Goal: Task Accomplishment & Management: Manage account settings

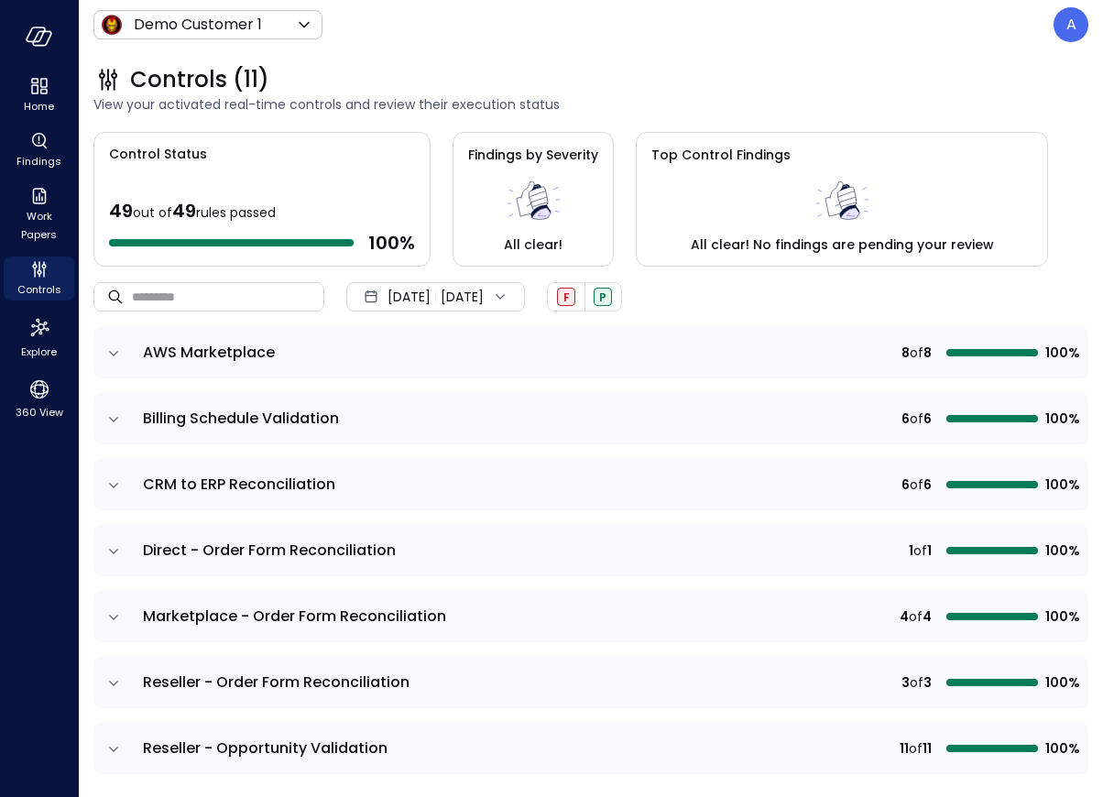
click at [499, 300] on div "[DATE] [DATE]" at bounding box center [435, 296] width 179 height 29
click at [486, 412] on li "Current Year [DATE]" at bounding box center [446, 407] width 146 height 30
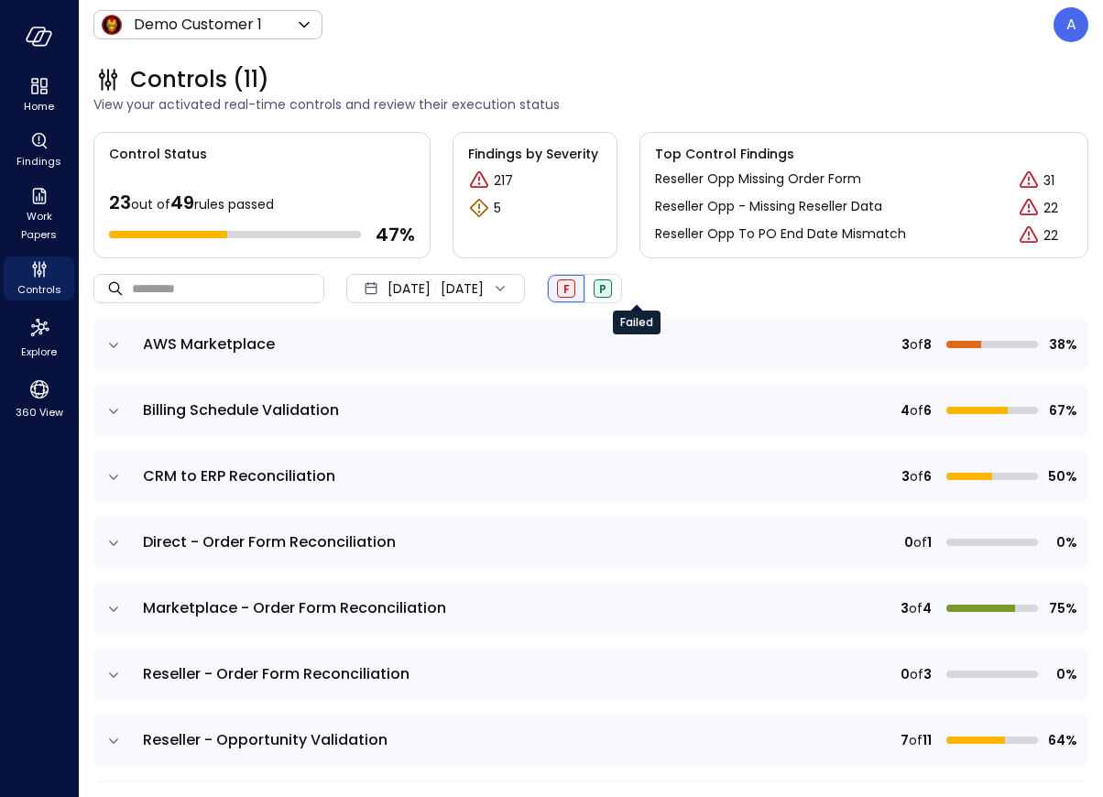
click at [575, 292] on div "F" at bounding box center [566, 288] width 18 height 18
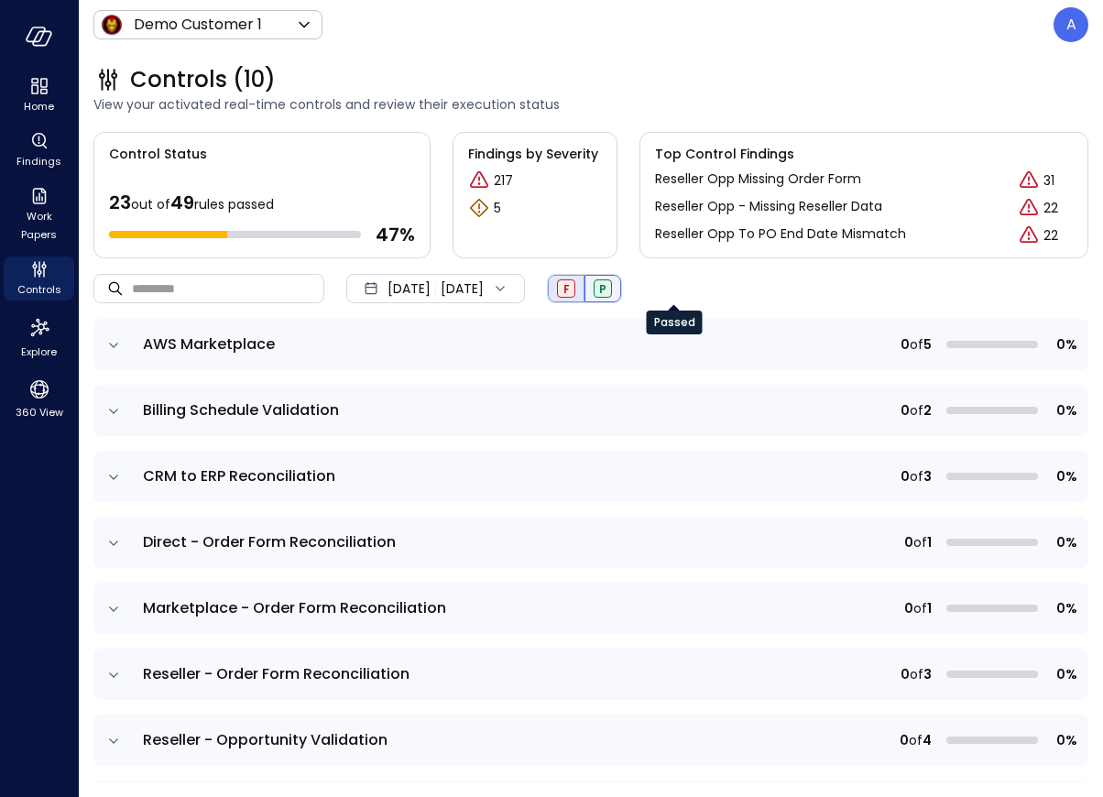
click at [606, 289] on span "P" at bounding box center [602, 289] width 7 height 16
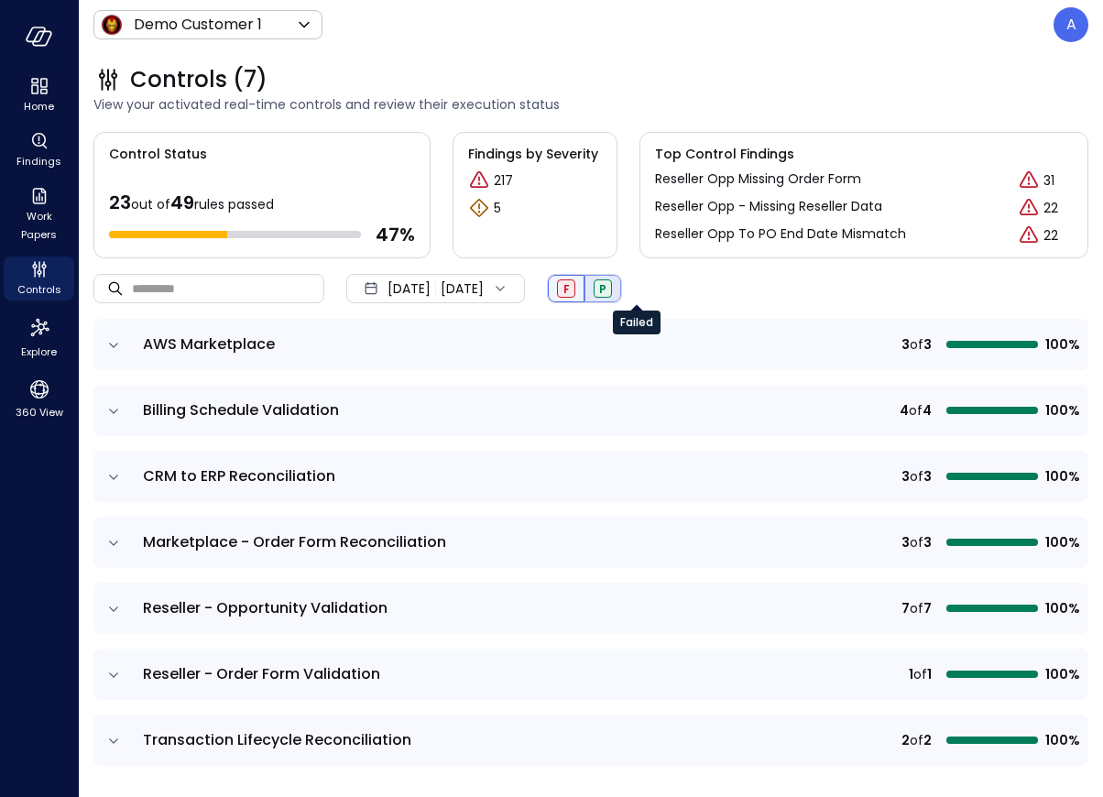
click at [570, 291] on span "F" at bounding box center [566, 289] width 6 height 16
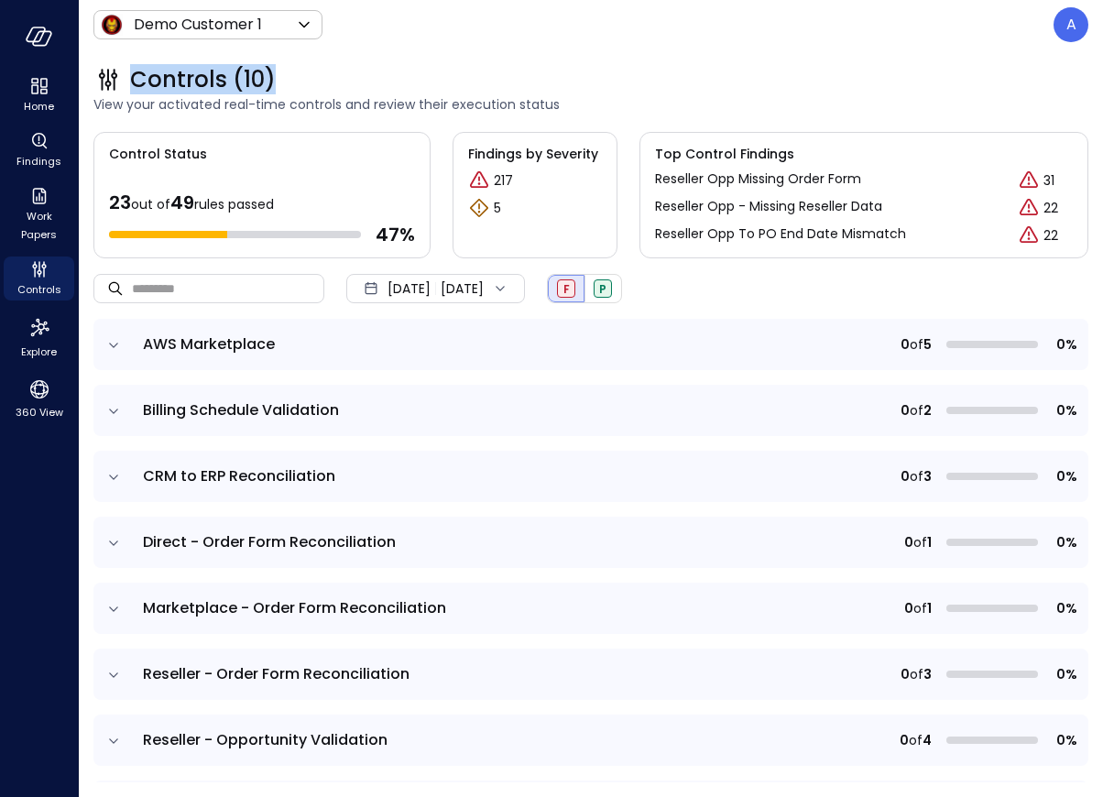
drag, startPoint x: 133, startPoint y: 82, endPoint x: 311, endPoint y: 83, distance: 178.6
click at [311, 83] on div "Controls (10)" at bounding box center [590, 79] width 995 height 29
click at [113, 346] on icon "expand row" at bounding box center [113, 345] width 9 height 5
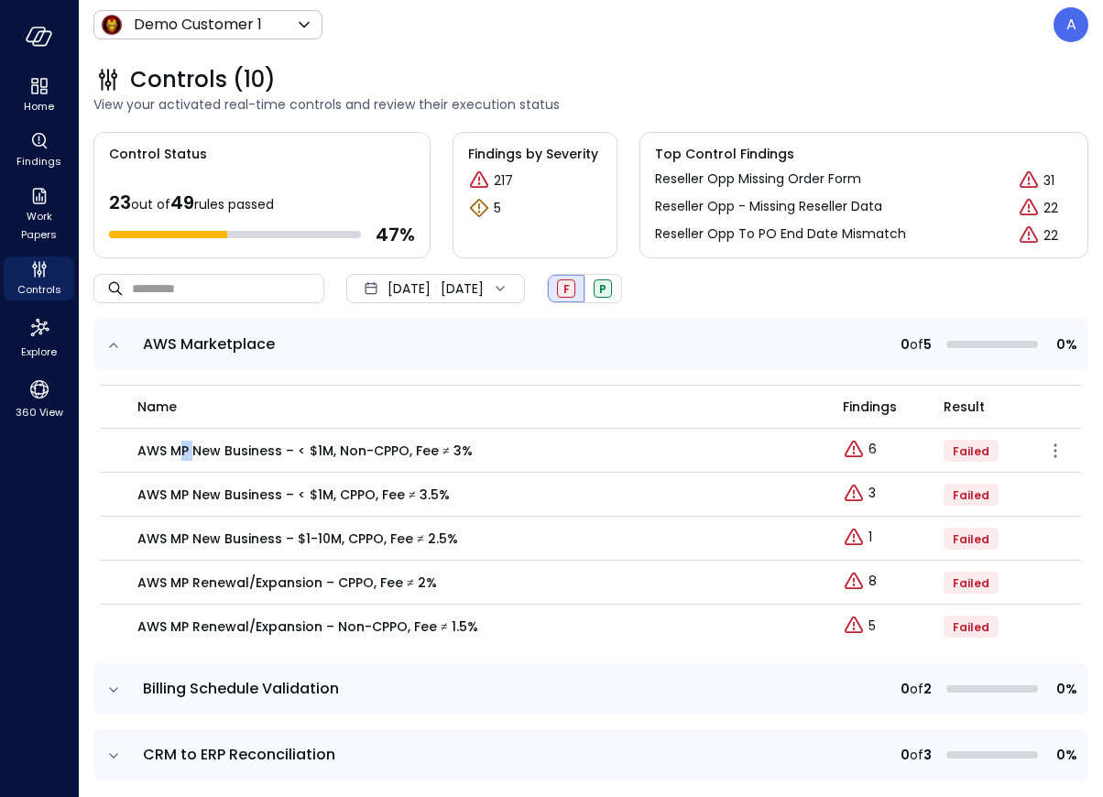
drag, startPoint x: 172, startPoint y: 452, endPoint x: 190, endPoint y: 449, distance: 17.6
click at [190, 449] on p "AWS MP New Business – < $1M, Non-CPPO, Fee ≠ 3%" at bounding box center [304, 451] width 335 height 20
click at [213, 448] on p "AWS MP New Business – < $1M, Non-CPPO, Fee ≠ 3%" at bounding box center [304, 451] width 335 height 20
click at [112, 692] on icon "expand row" at bounding box center [113, 690] width 18 height 18
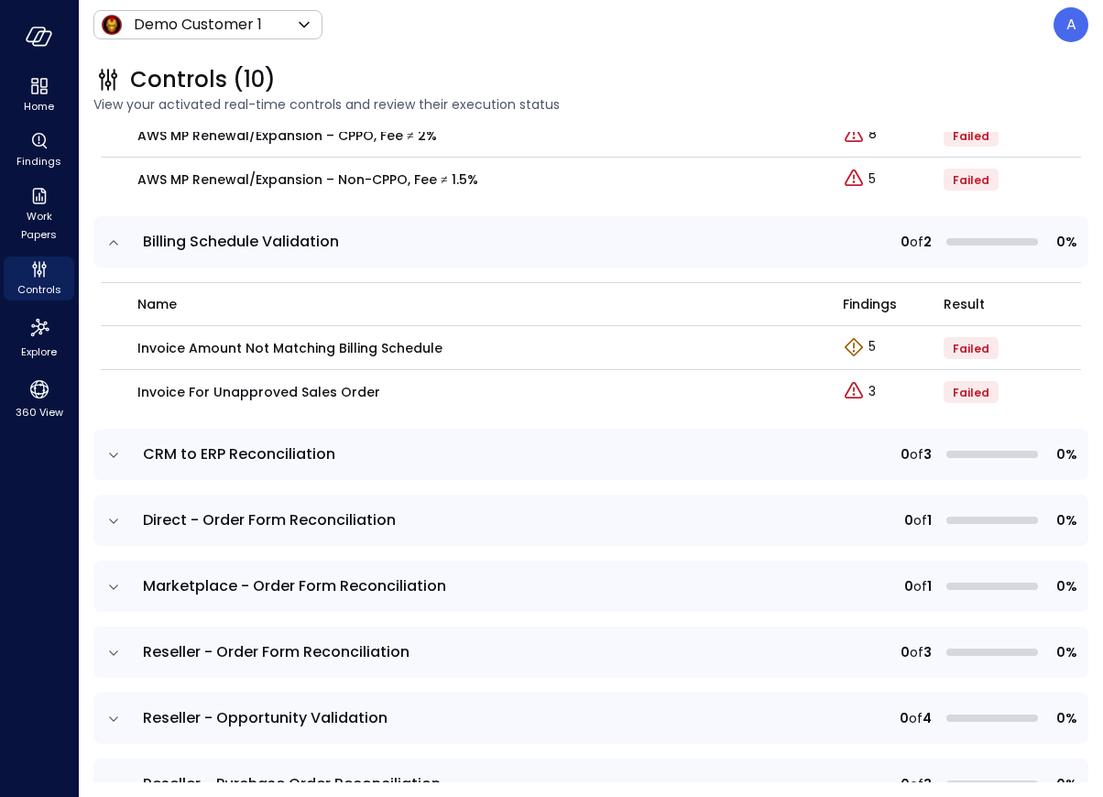
scroll to position [449, 0]
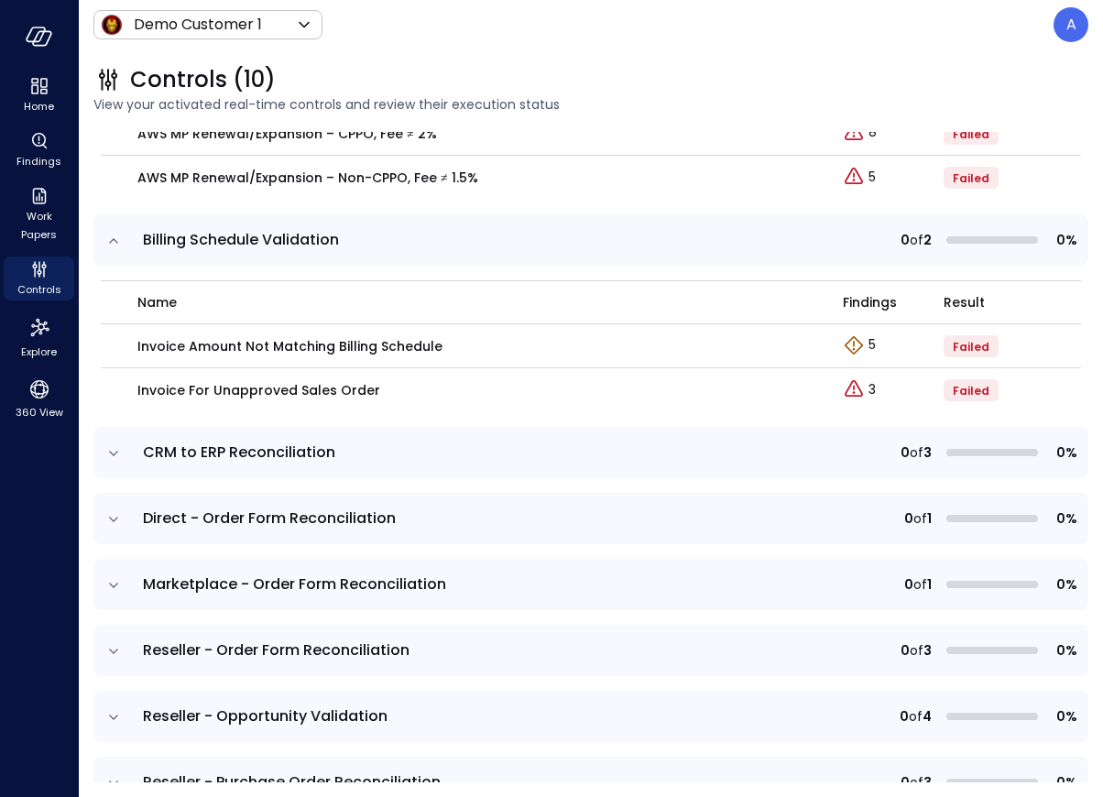
click at [115, 452] on icon "expand row" at bounding box center [113, 453] width 9 height 5
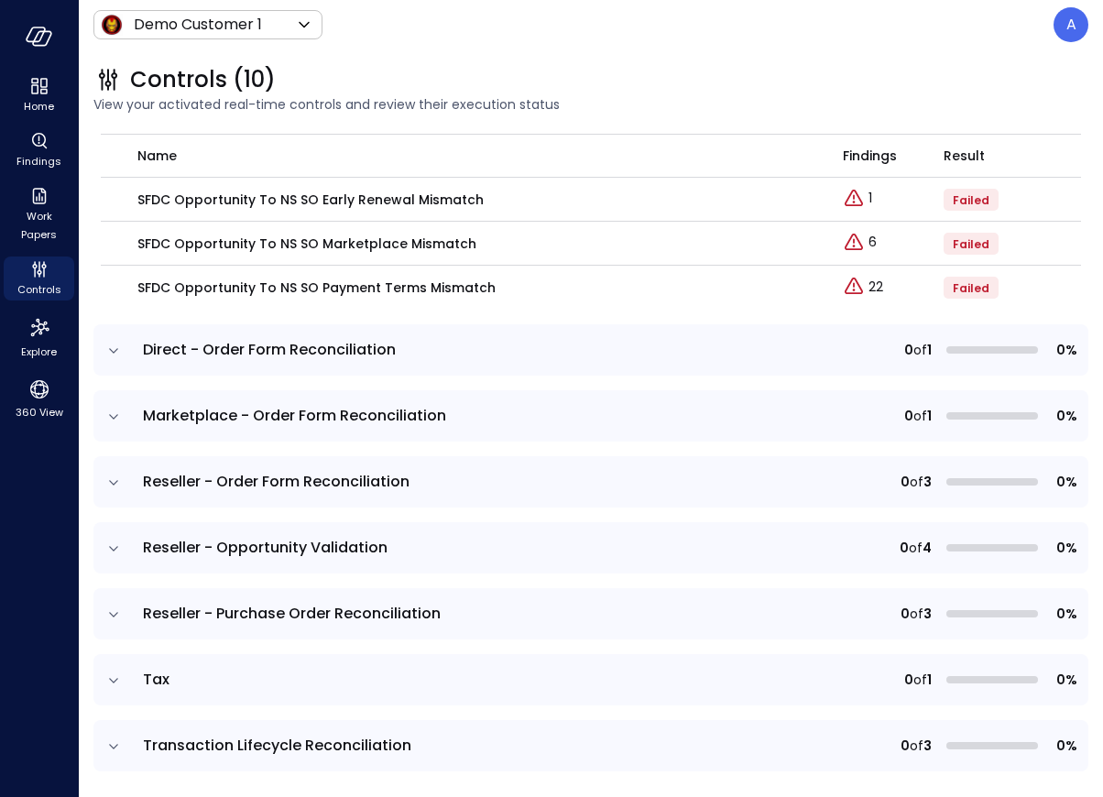
scroll to position [812, 0]
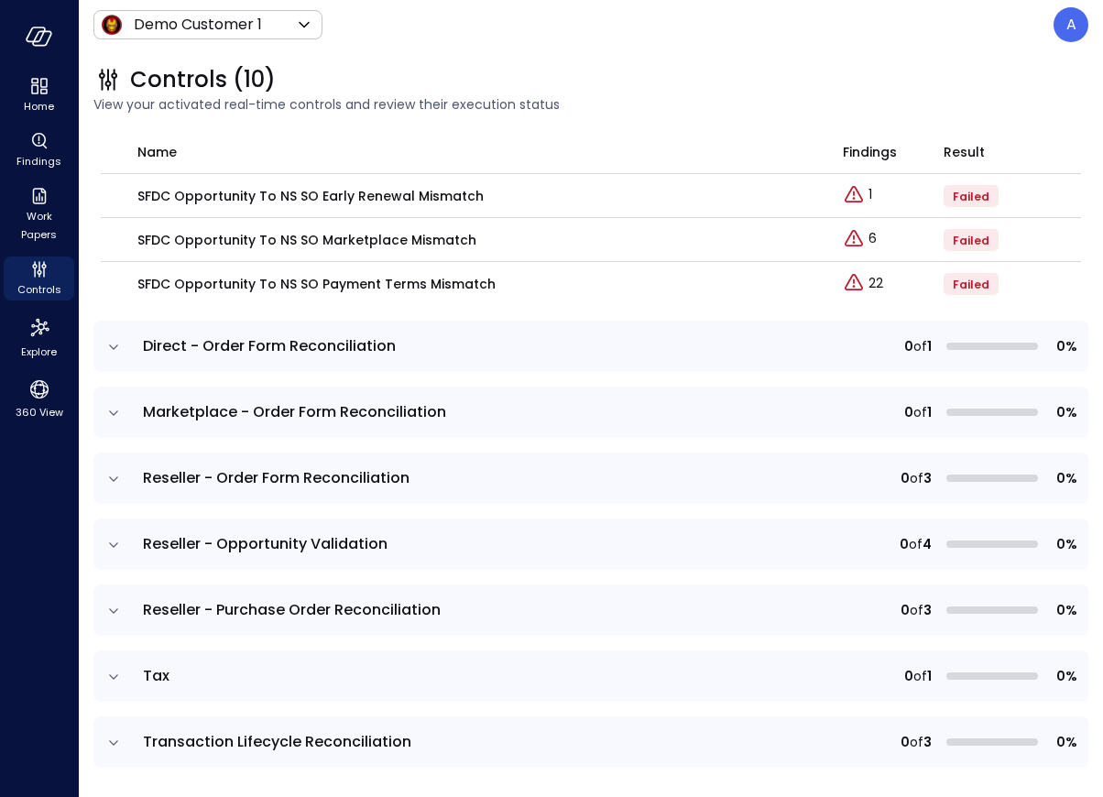
click at [109, 413] on icon "expand row" at bounding box center [113, 413] width 18 height 18
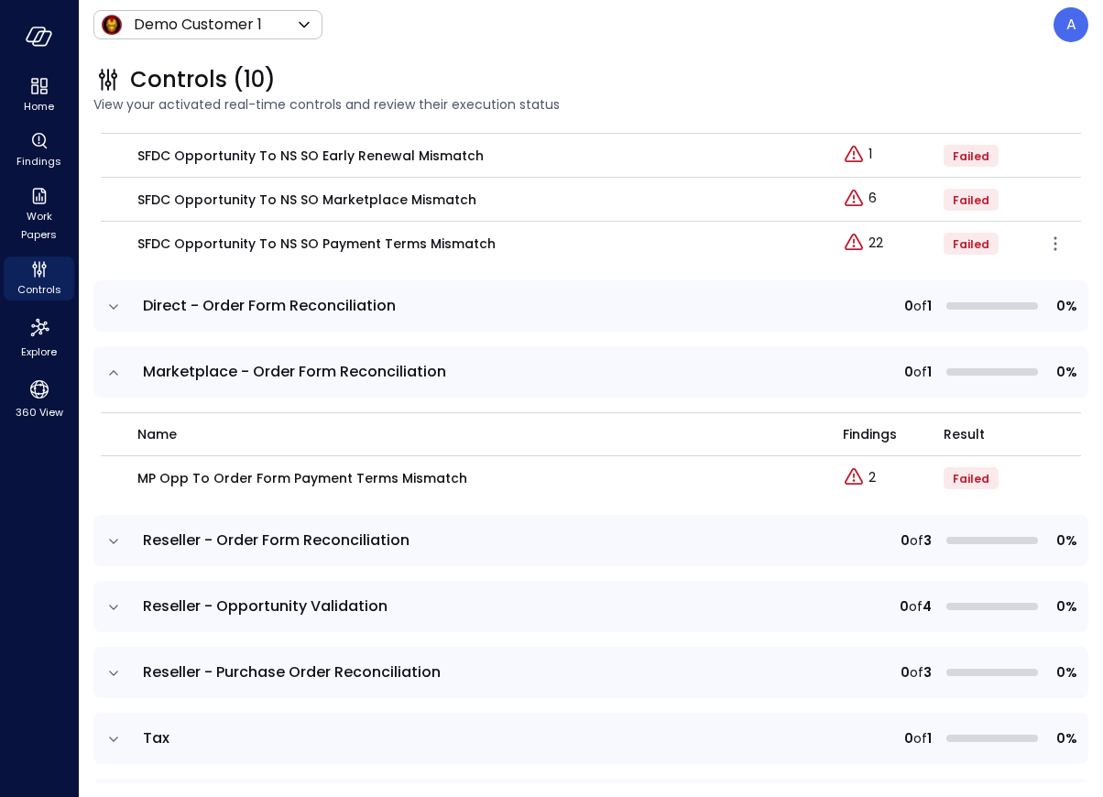
scroll to position [914, 0]
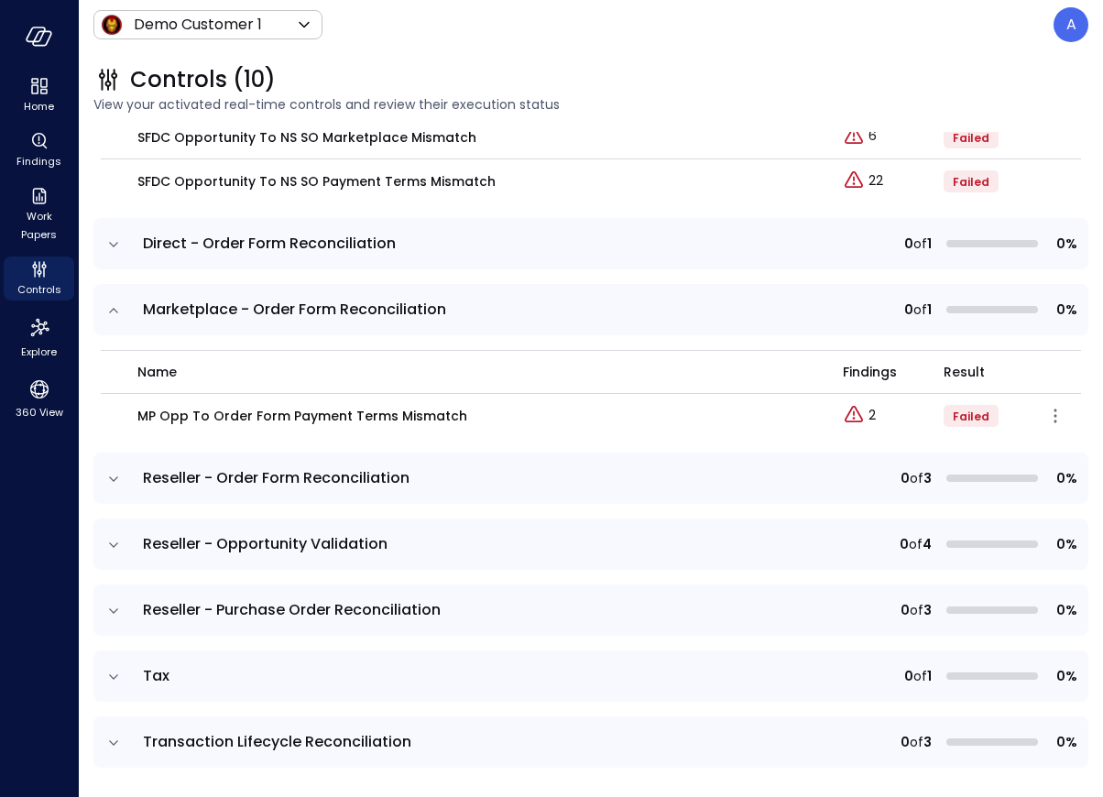
click at [316, 420] on p "MP Opp To Order Form Payment Terms Mismatch" at bounding box center [302, 416] width 330 height 20
click at [958, 416] on icon "button" at bounding box center [1055, 416] width 22 height 22
click at [958, 442] on p "Edit control" at bounding box center [982, 442] width 72 height 18
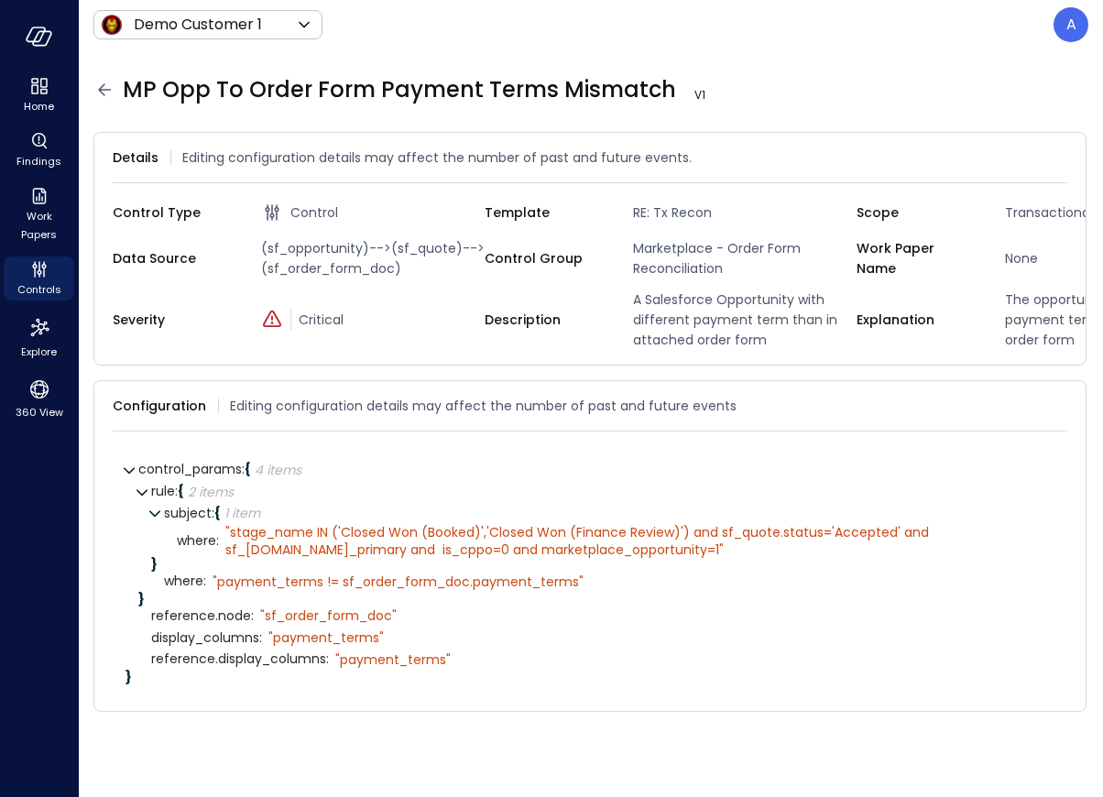
click at [106, 89] on icon at bounding box center [104, 89] width 13 height 12
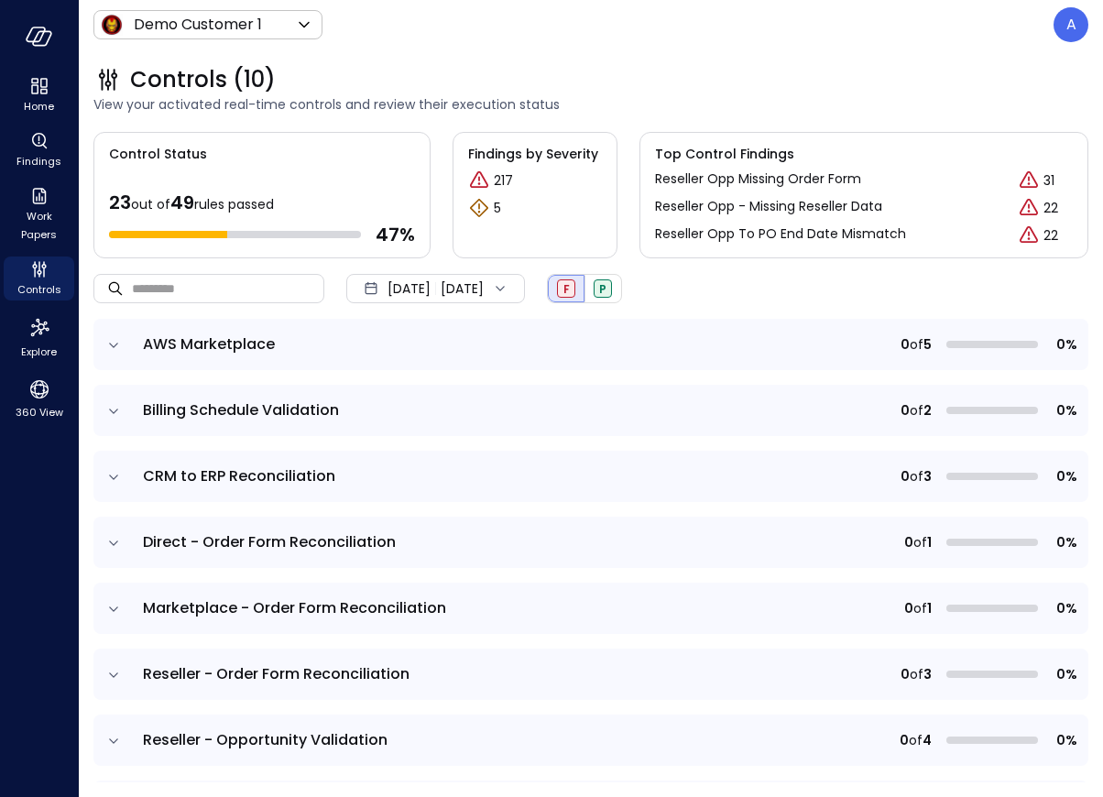
click at [116, 605] on icon "expand row" at bounding box center [113, 609] width 18 height 18
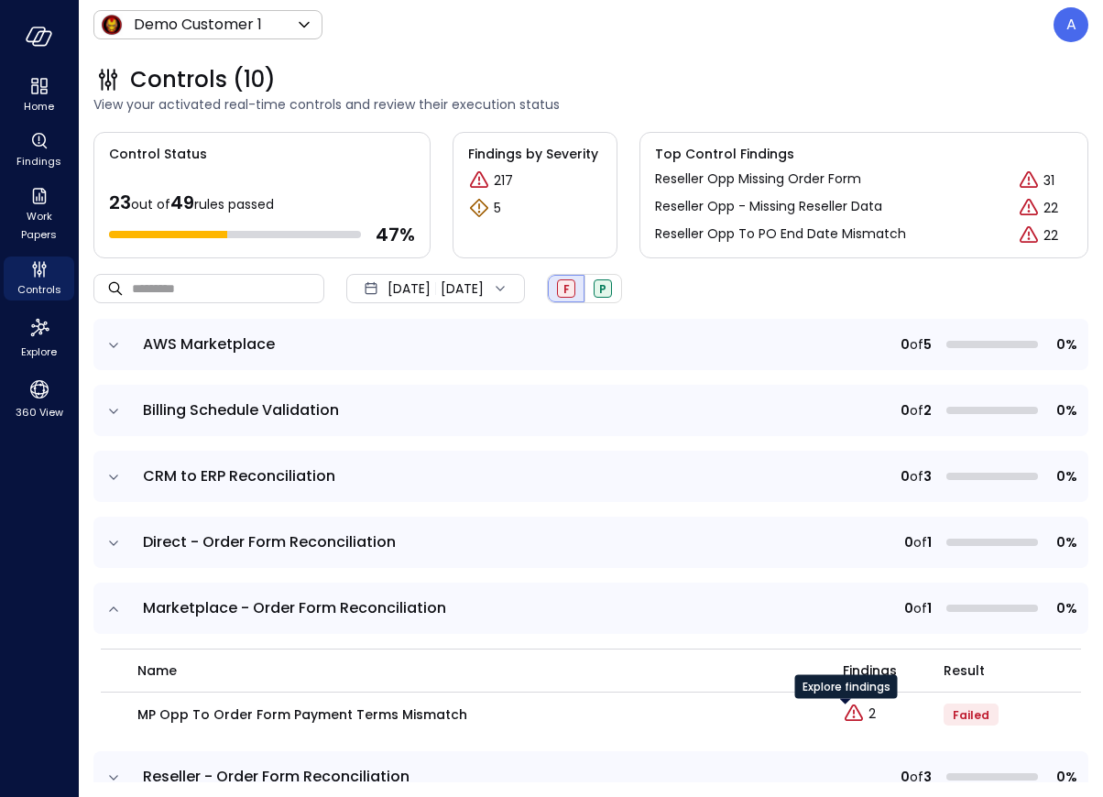
click at [855, 709] on div "Explore findings" at bounding box center [846, 693] width 103 height 37
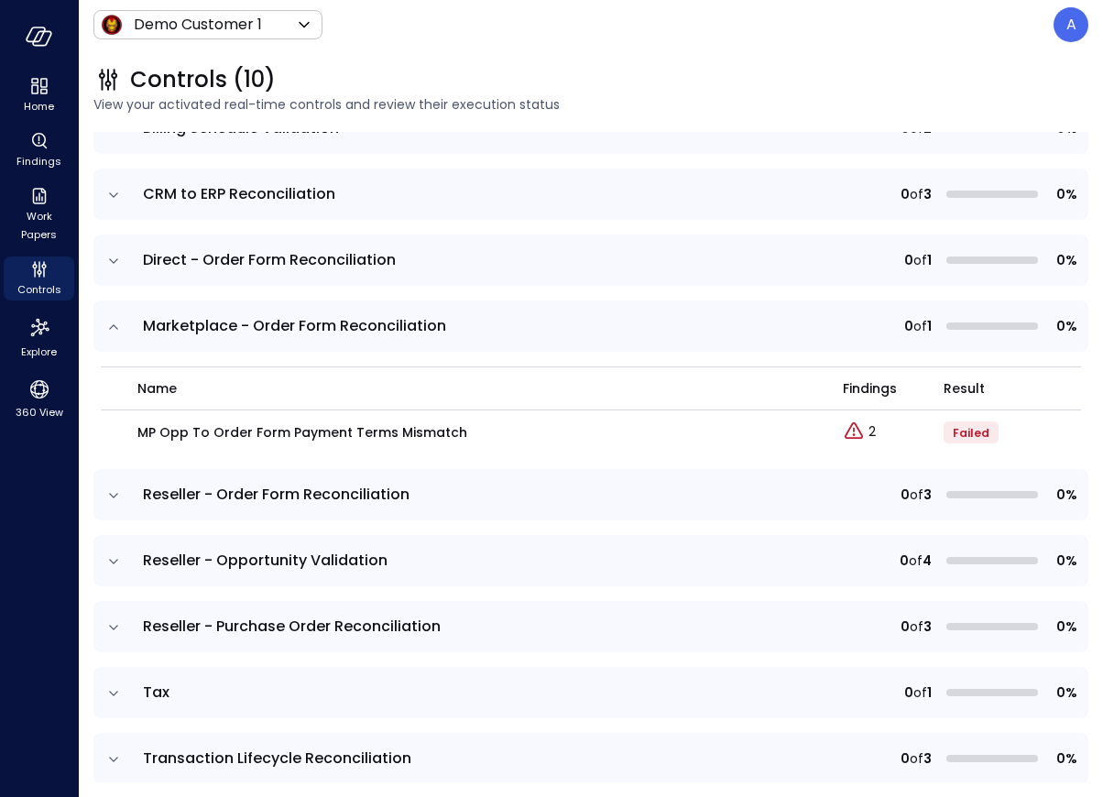
scroll to position [278, 0]
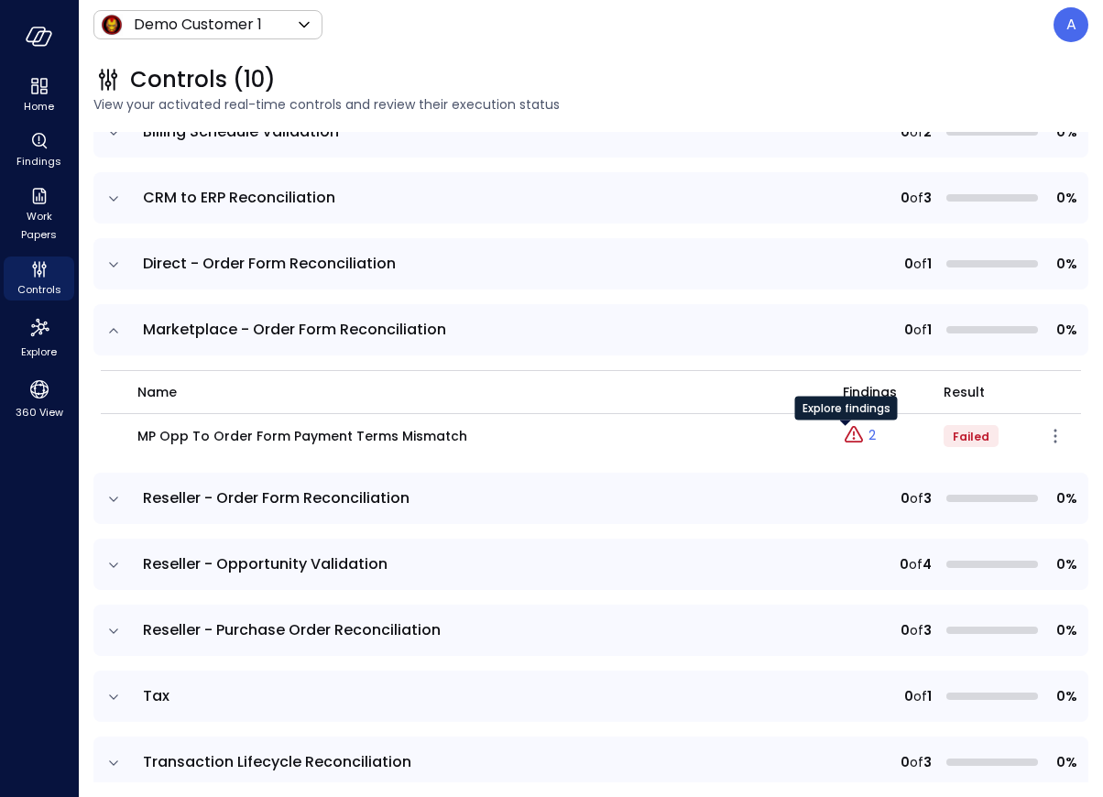
click at [868, 438] on p "2" at bounding box center [871, 435] width 7 height 19
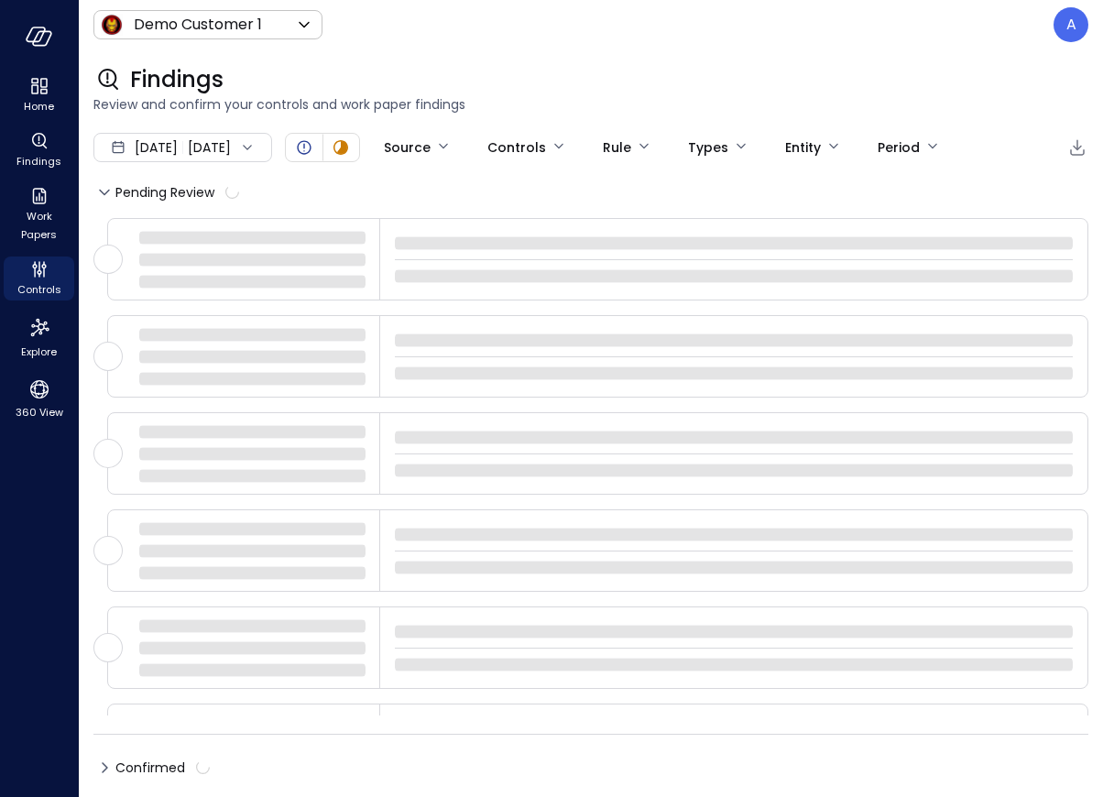
type input "****"
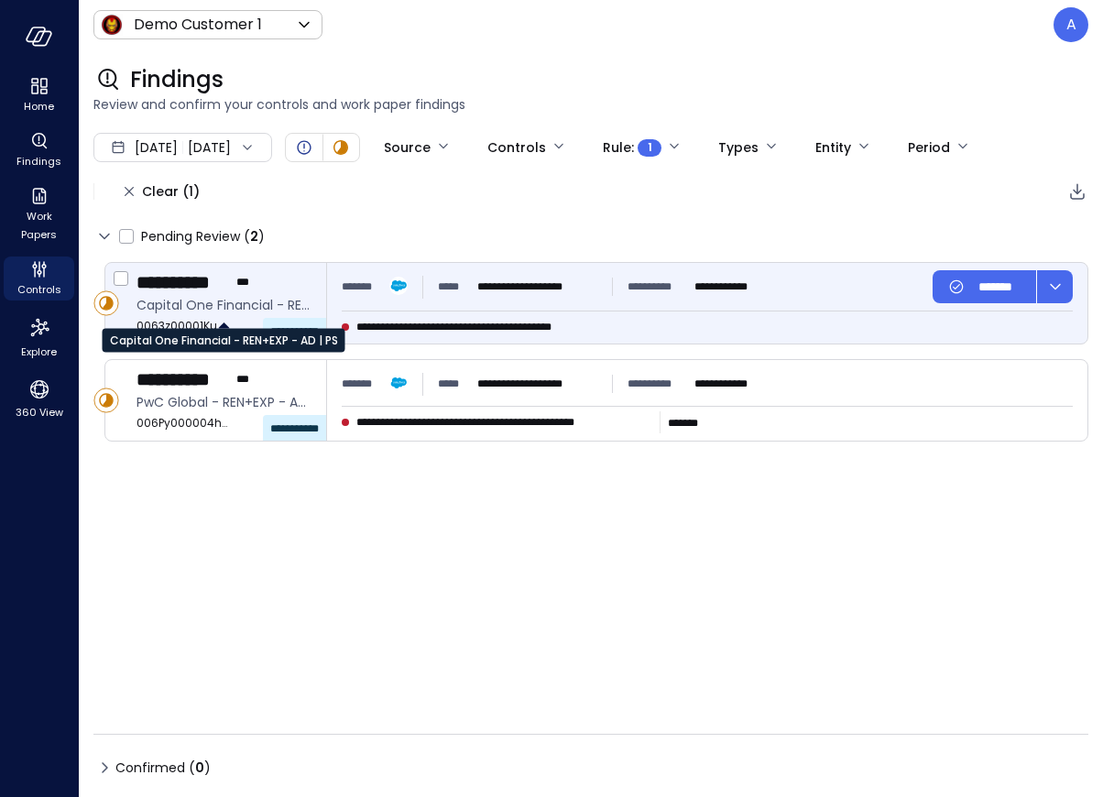
click at [263, 300] on span "Capital One Financial - REN+EXP - AD | PS" at bounding box center [223, 305] width 175 height 20
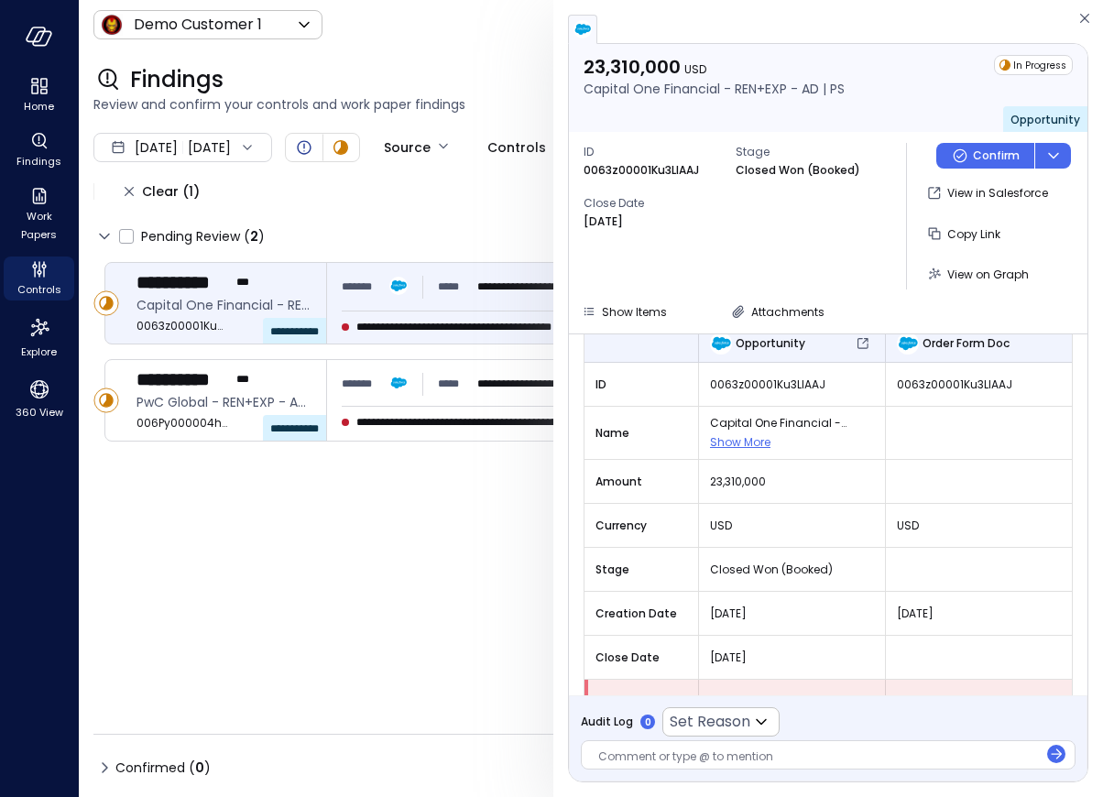
scroll to position [159, 0]
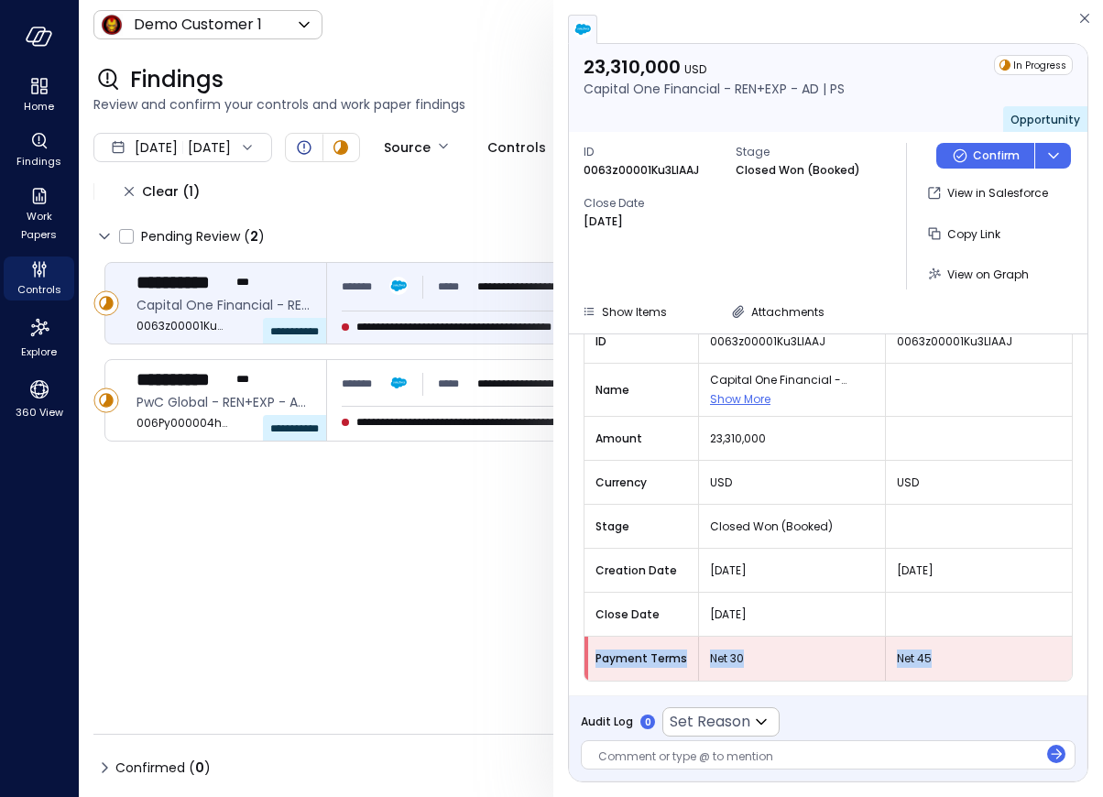
drag, startPoint x: 974, startPoint y: 662, endPoint x: 590, endPoint y: 660, distance: 383.8
click at [590, 660] on tr "Payment Terms Net 30 Net 45" at bounding box center [827, 659] width 487 height 44
click at [761, 725] on icon at bounding box center [761, 722] width 22 height 22
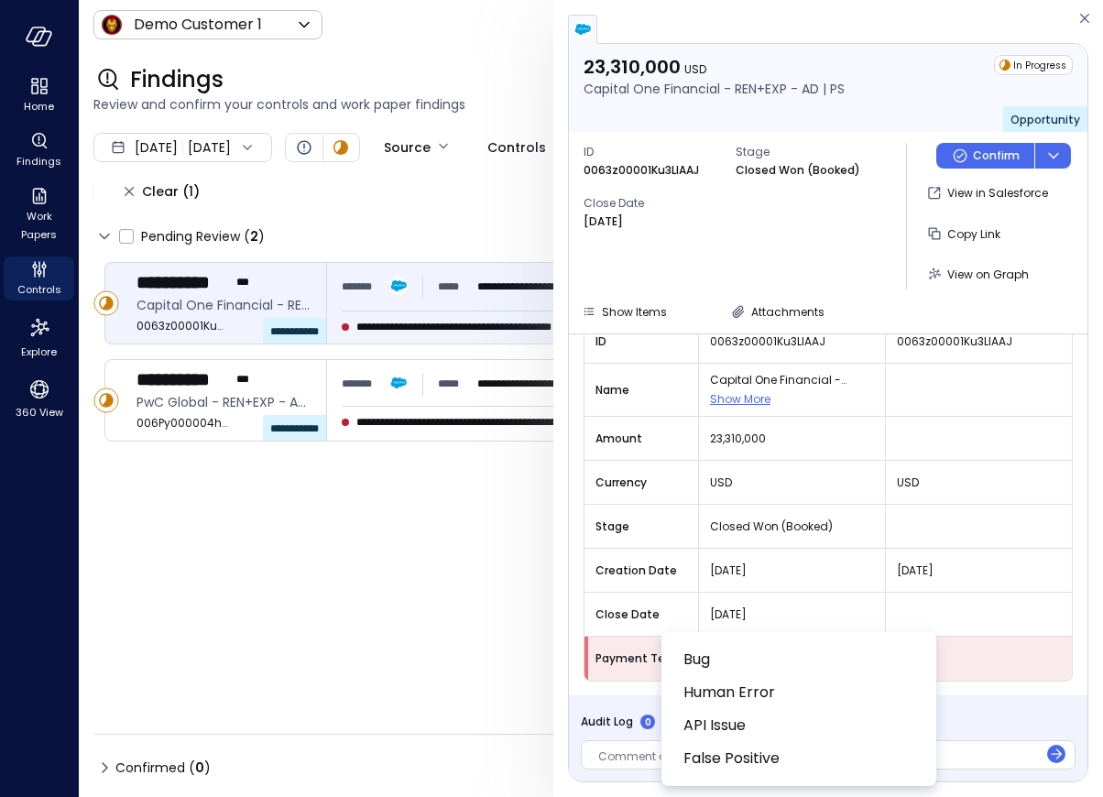
click at [958, 706] on div at bounding box center [551, 398] width 1103 height 797
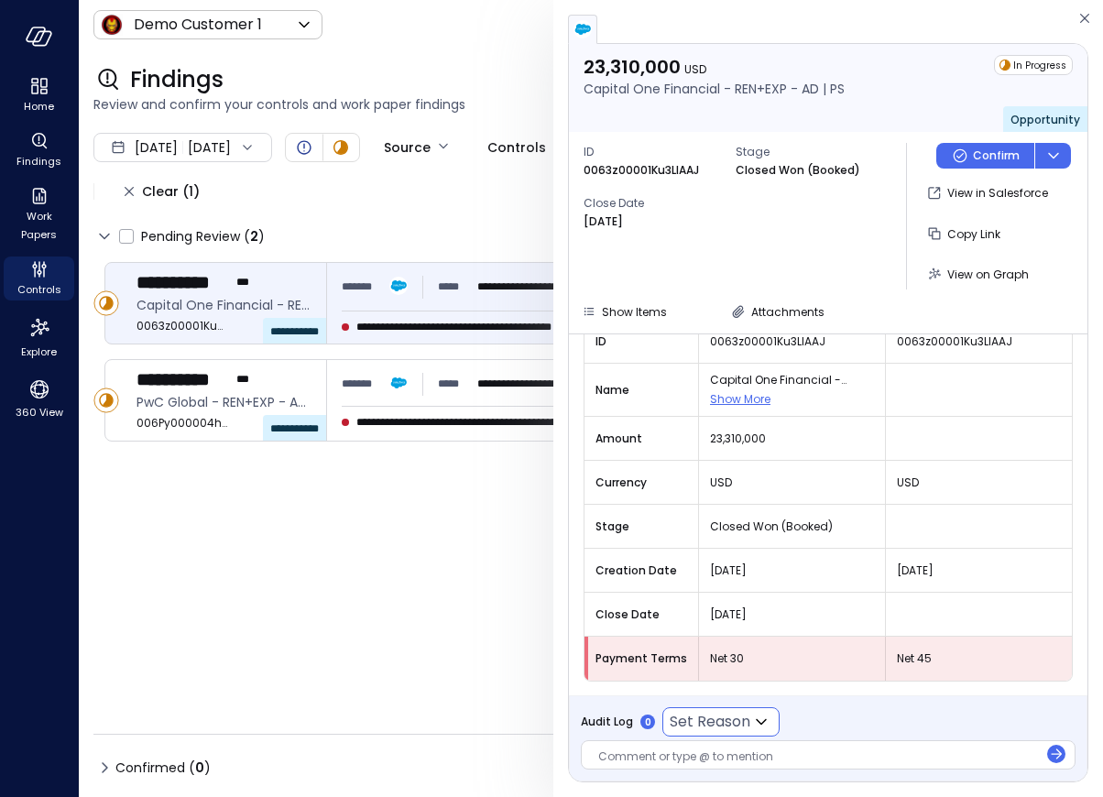
click at [760, 720] on icon at bounding box center [761, 722] width 22 height 22
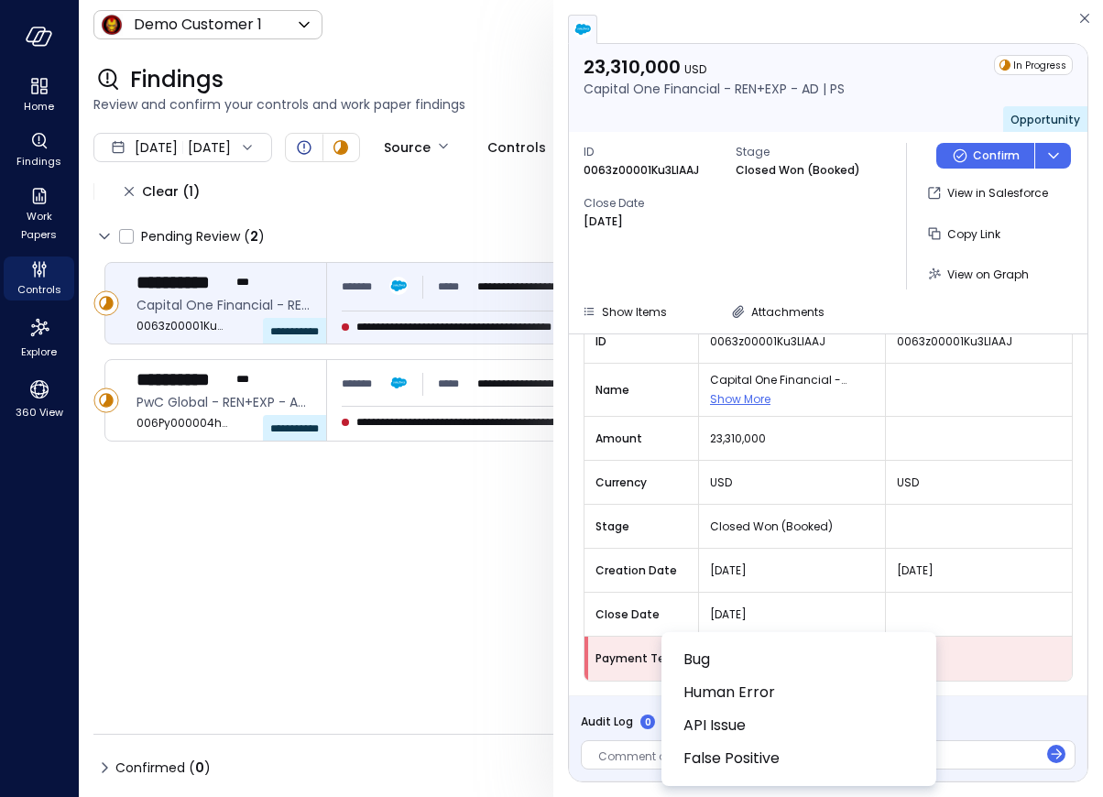
click at [958, 701] on div at bounding box center [551, 398] width 1103 height 797
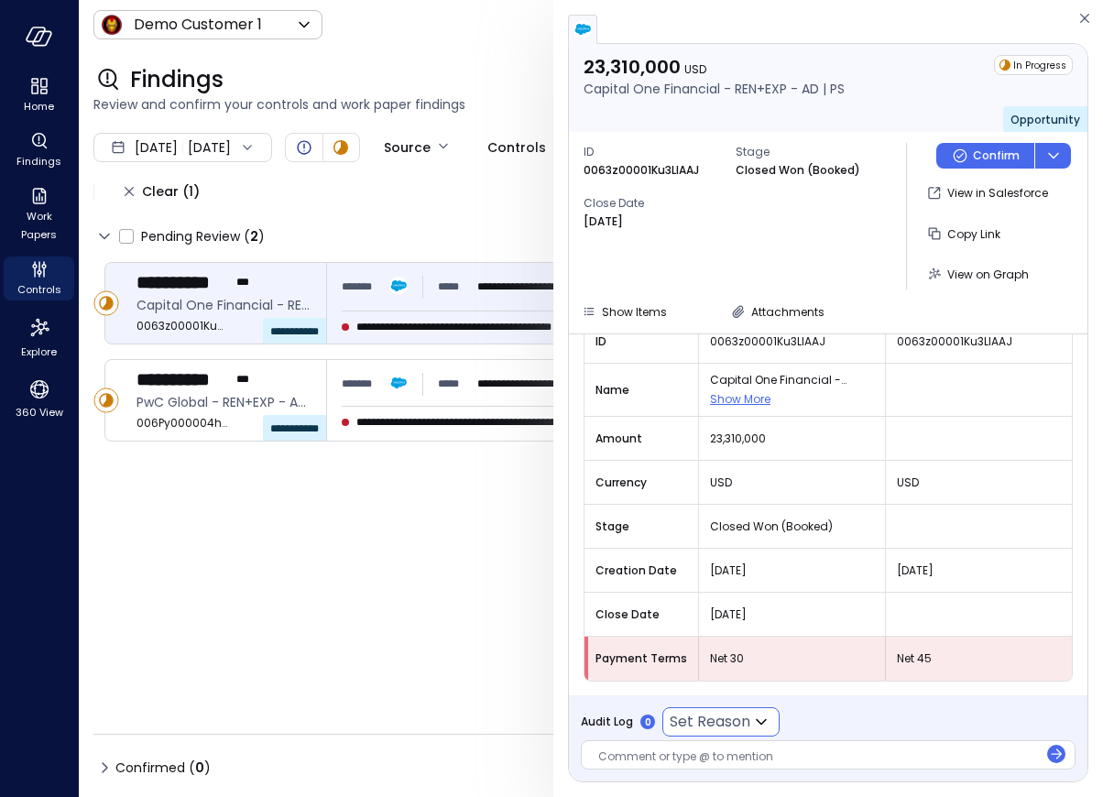
click at [823, 469] on div "USD" at bounding box center [792, 482] width 186 height 33
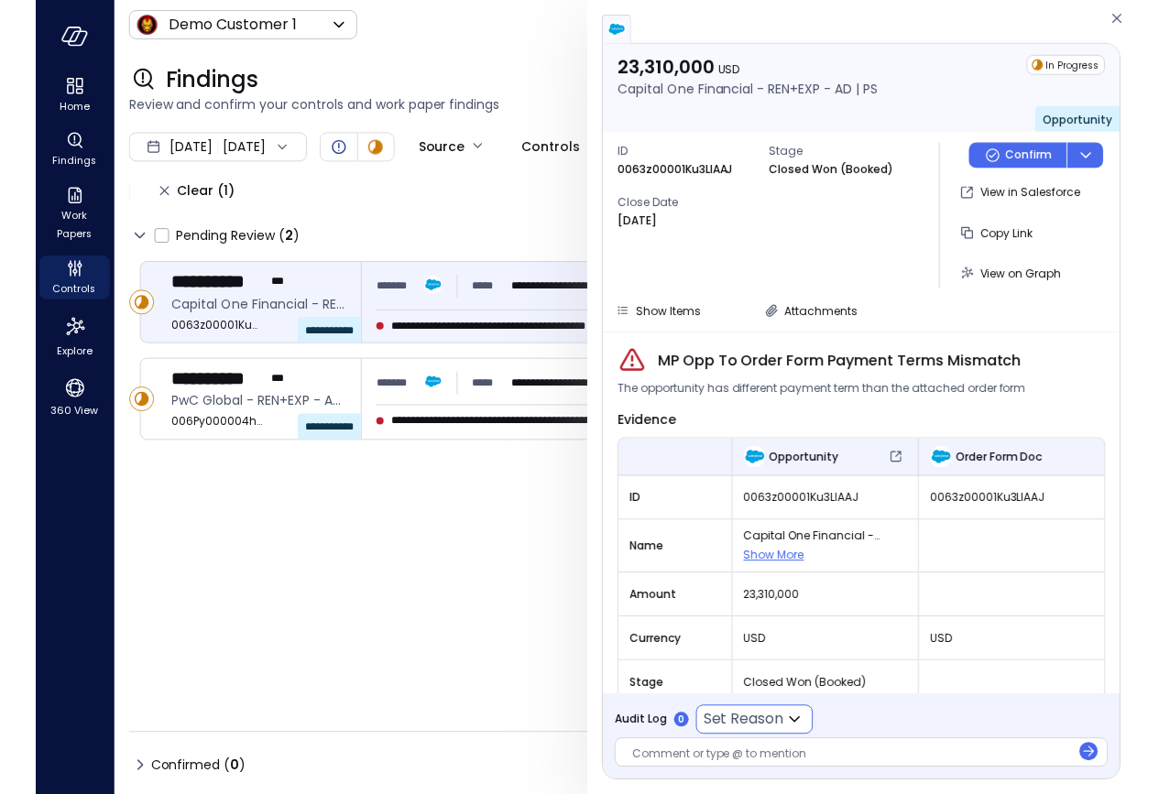
scroll to position [0, 0]
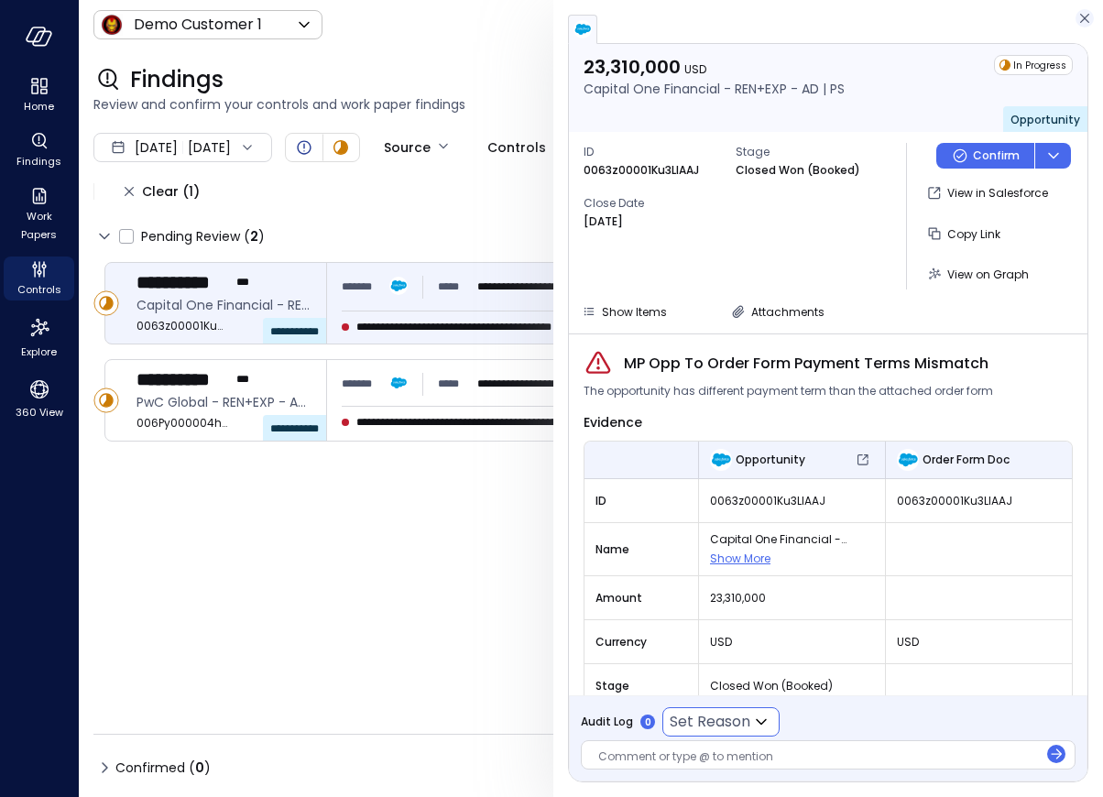
click at [958, 21] on icon "button" at bounding box center [1084, 18] width 18 height 22
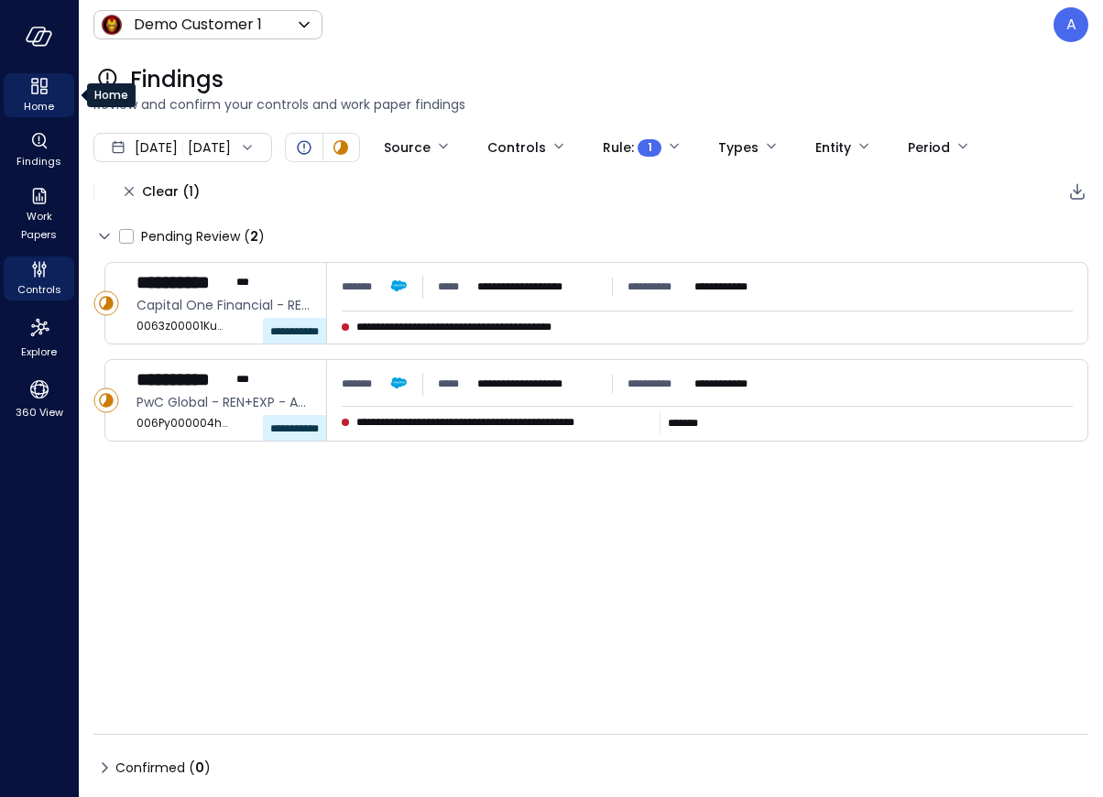
click at [37, 88] on icon "Home" at bounding box center [34, 88] width 7 height 9
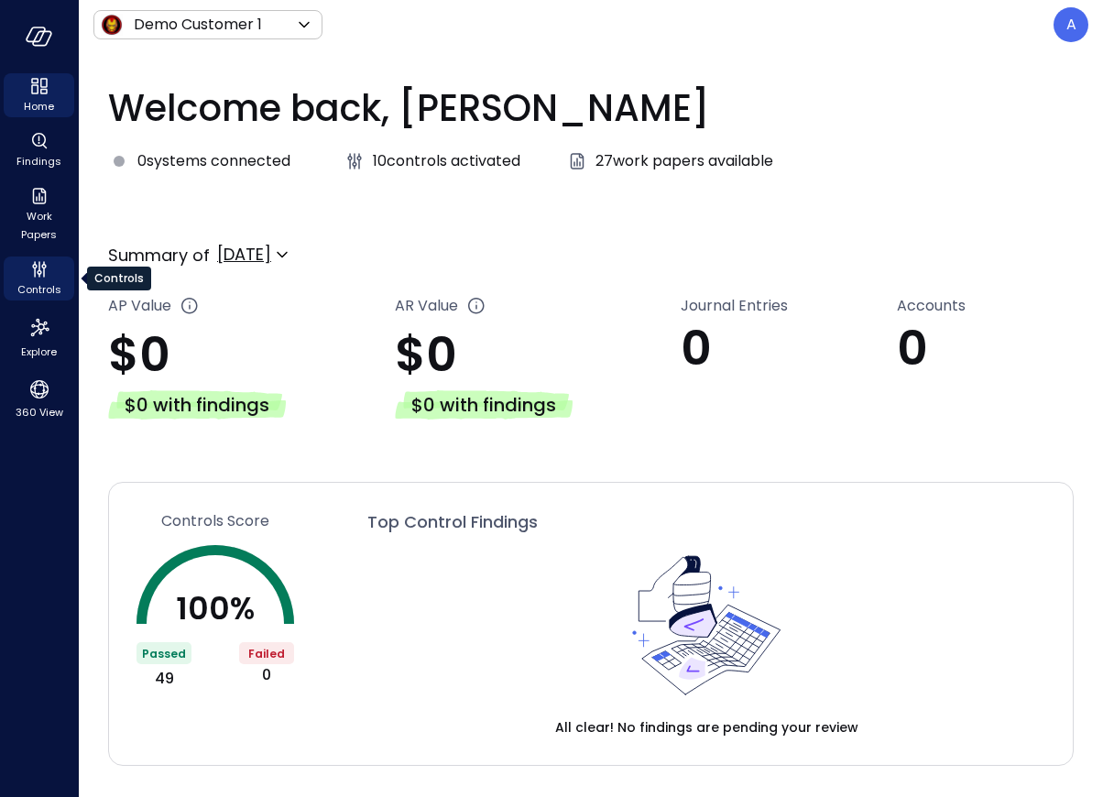
click at [42, 279] on icon "Controls" at bounding box center [39, 269] width 22 height 22
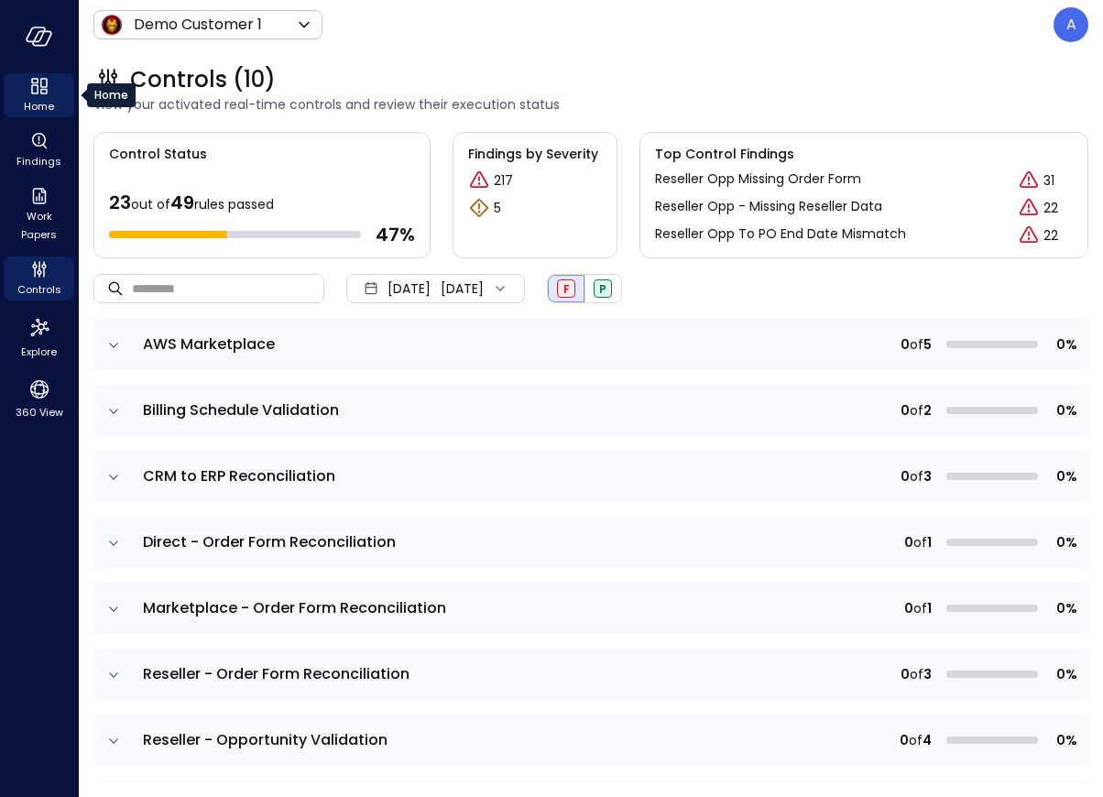
click at [46, 91] on icon "Home" at bounding box center [43, 91] width 7 height 5
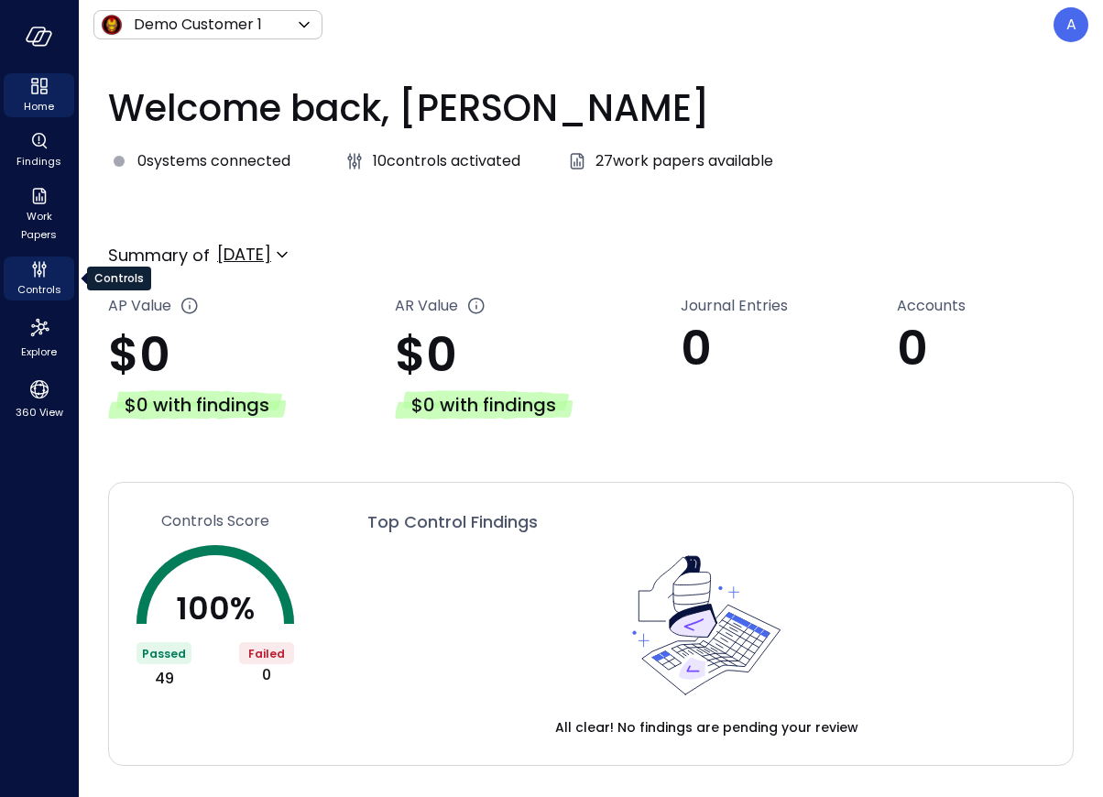
click at [30, 274] on icon "Controls" at bounding box center [39, 269] width 22 height 22
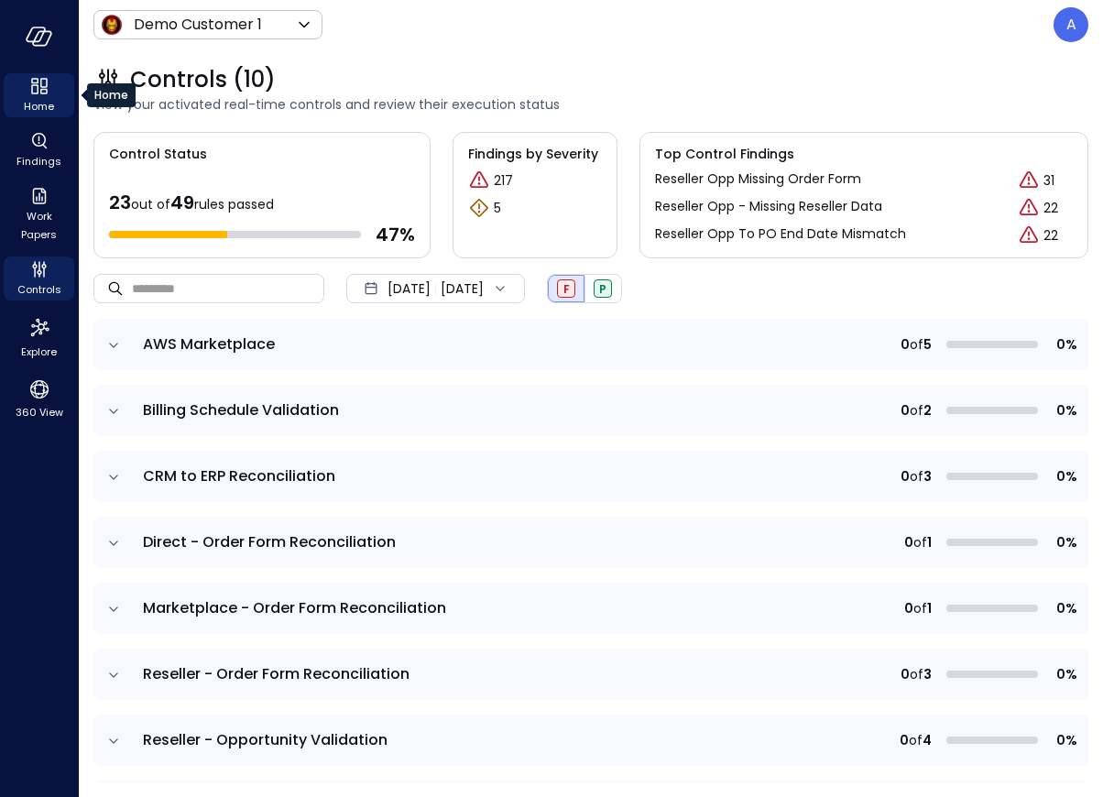
click at [33, 93] on icon "Home" at bounding box center [39, 86] width 22 height 22
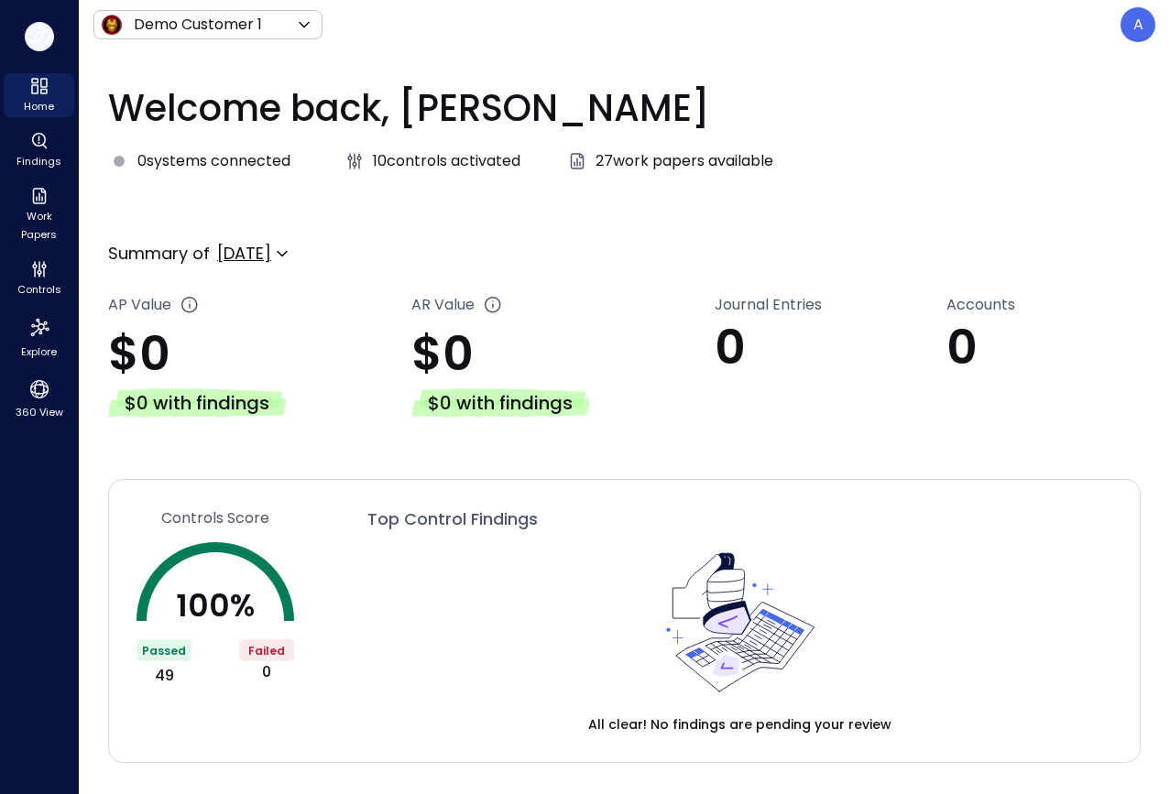
click at [39, 43] on icon "button" at bounding box center [39, 37] width 27 height 20
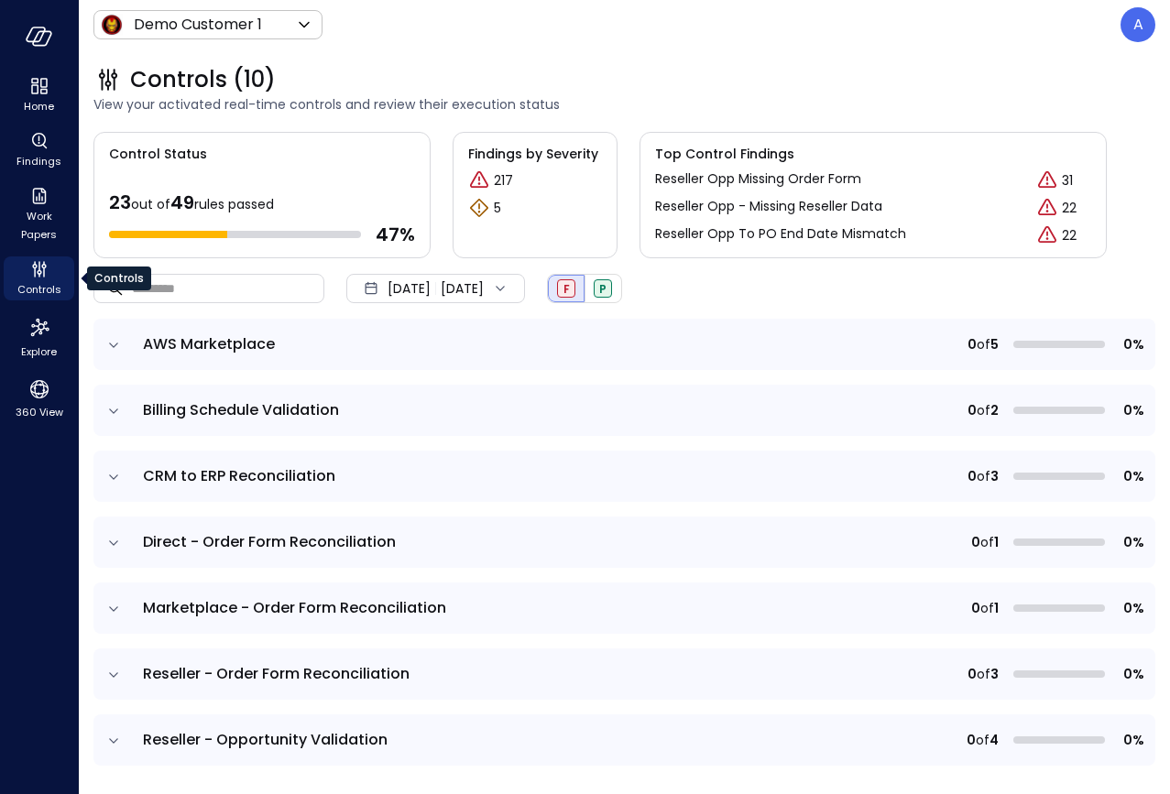
click at [39, 274] on icon "Controls" at bounding box center [39, 272] width 5 height 5
click at [39, 271] on icon "Controls" at bounding box center [39, 272] width 5 height 5
click at [116, 673] on icon "expand row" at bounding box center [113, 674] width 9 height 5
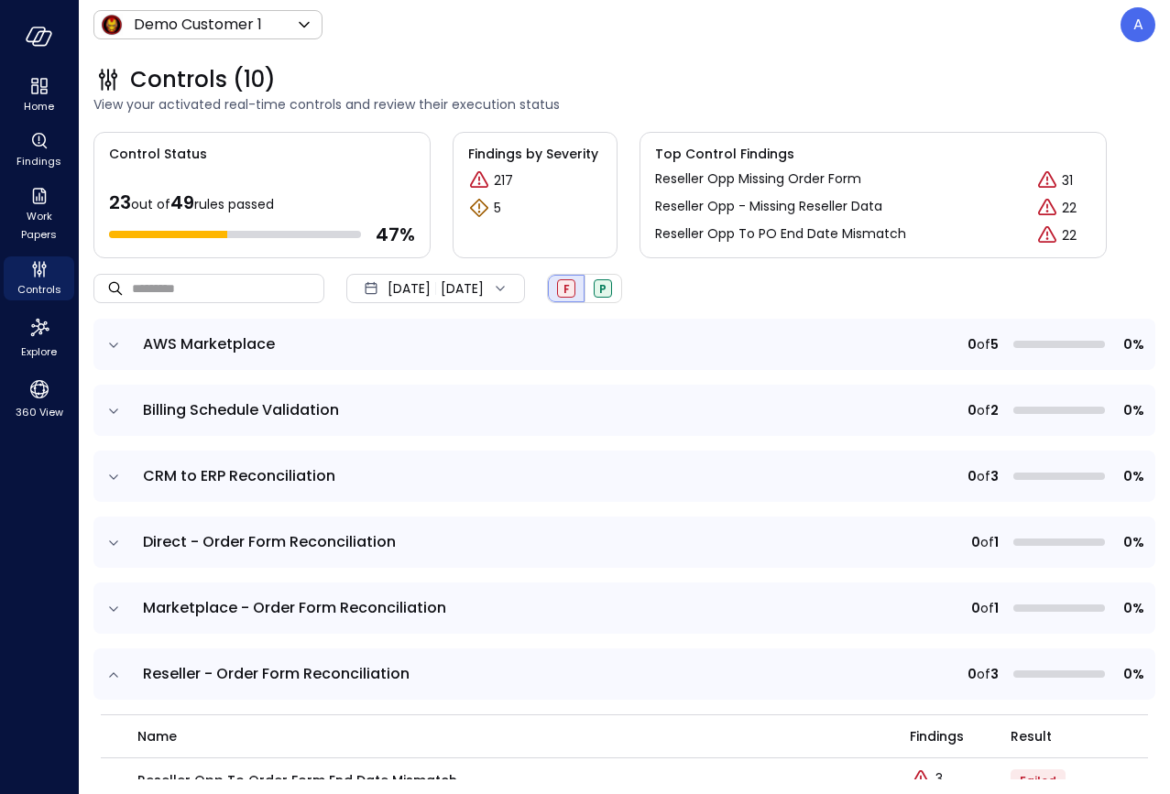
click at [648, 693] on td "Reseller - Order Form Reconciliation" at bounding box center [411, 673] width 559 height 51
click at [118, 609] on icon "expand row" at bounding box center [113, 609] width 18 height 18
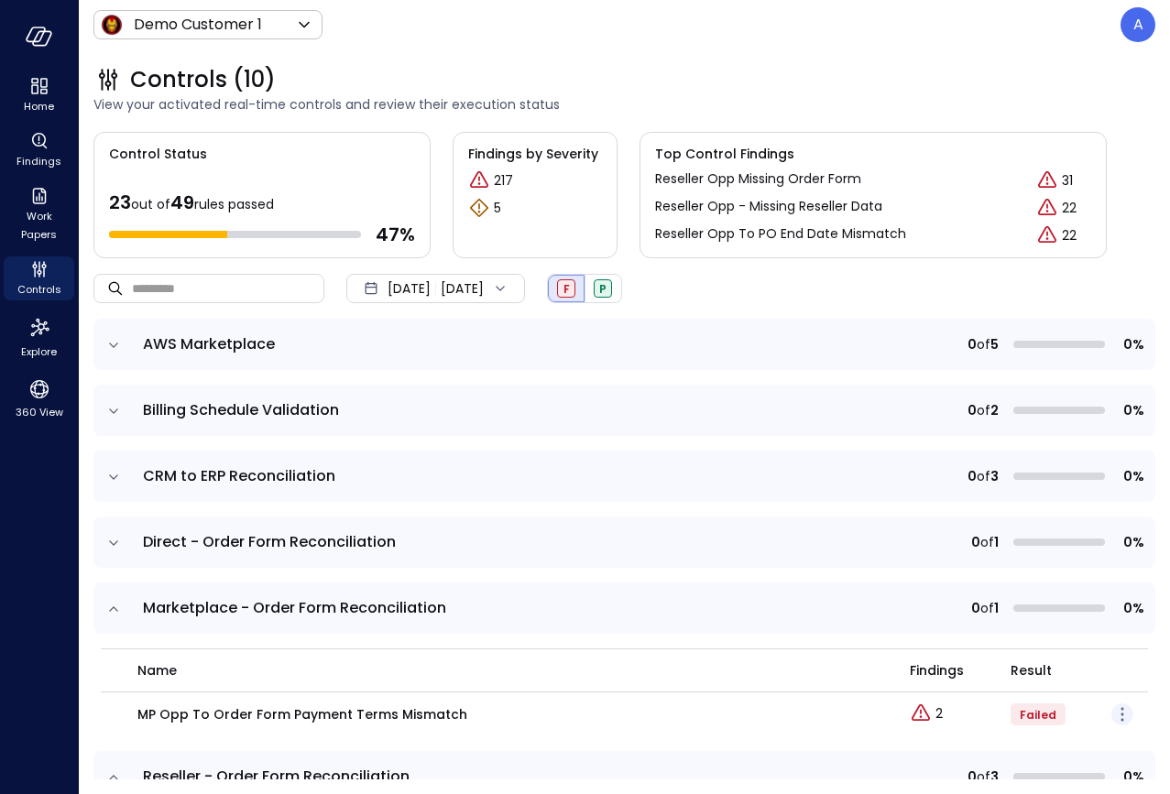
click at [958, 717] on icon "button" at bounding box center [1122, 714] width 22 height 22
click at [958, 737] on p "Edit control" at bounding box center [1049, 741] width 72 height 18
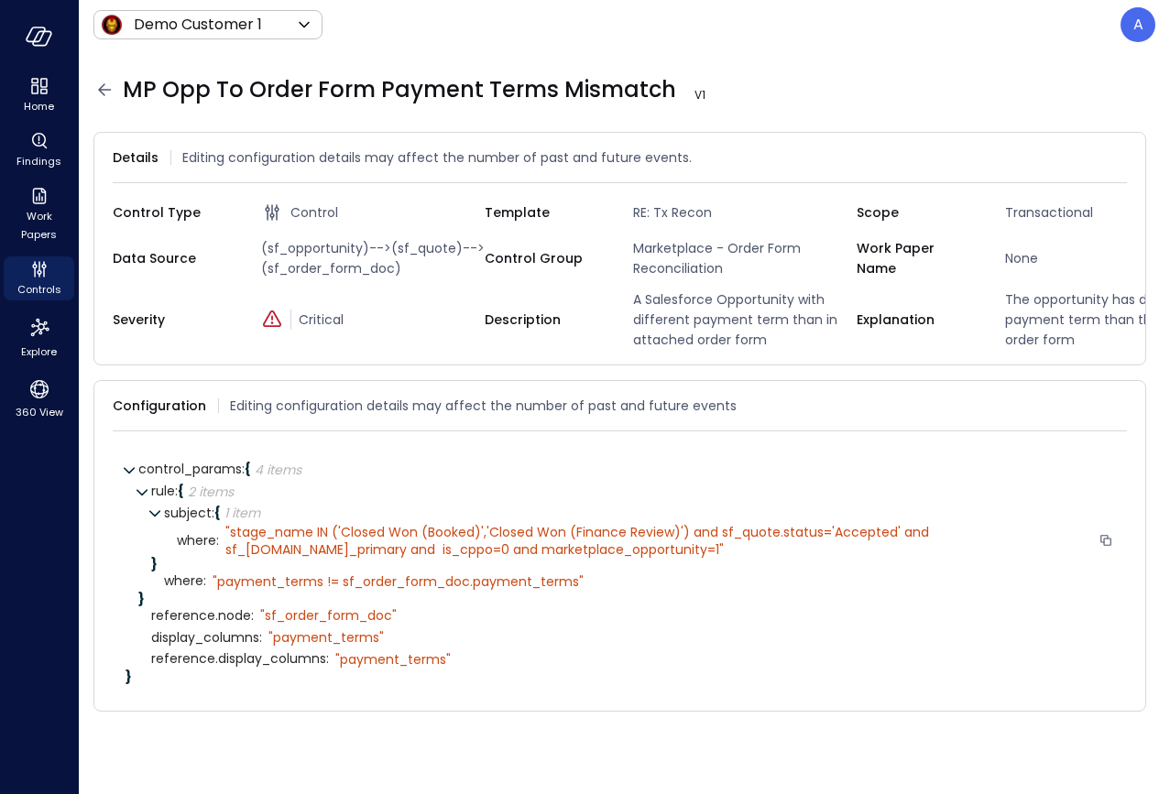
click at [342, 557] on div "" stage_name IN ('Closed Won (Booked)','Closed Won (Finance Review)') and sf_qu…" at bounding box center [658, 540] width 866 height 33
click at [100, 93] on icon at bounding box center [104, 90] width 22 height 22
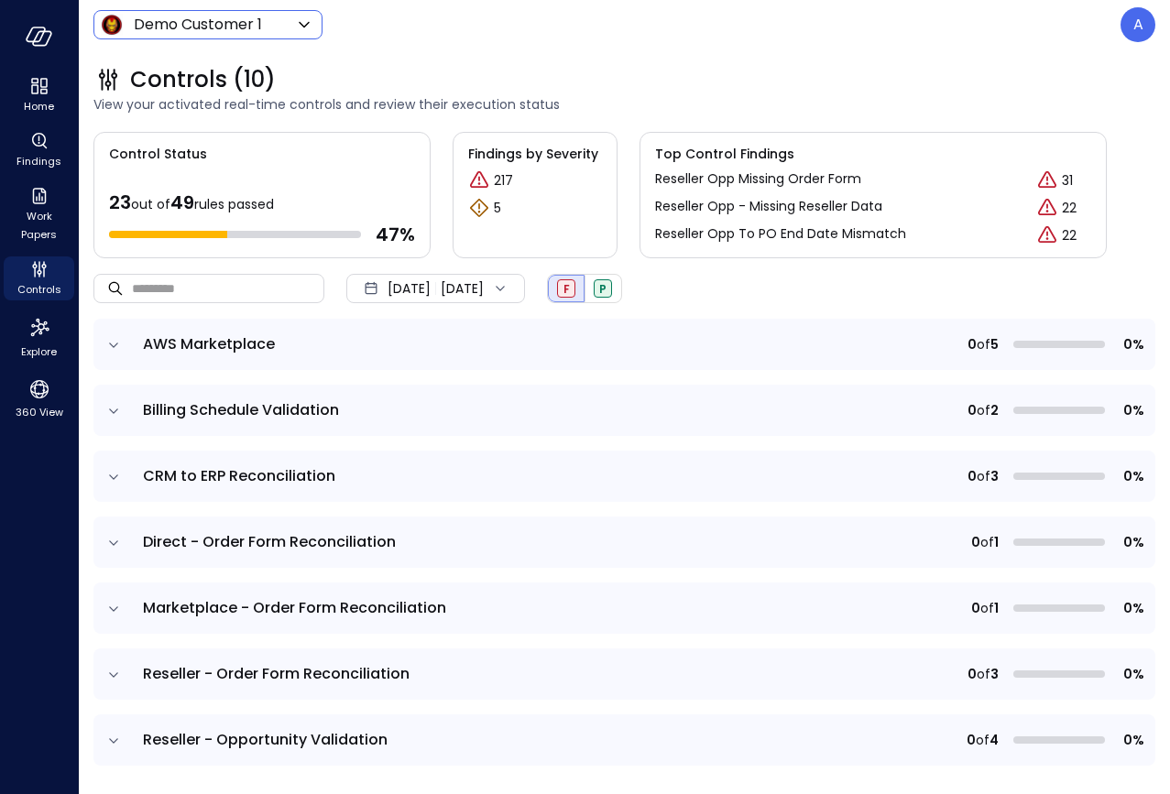
click at [295, 32] on icon at bounding box center [304, 25] width 22 height 22
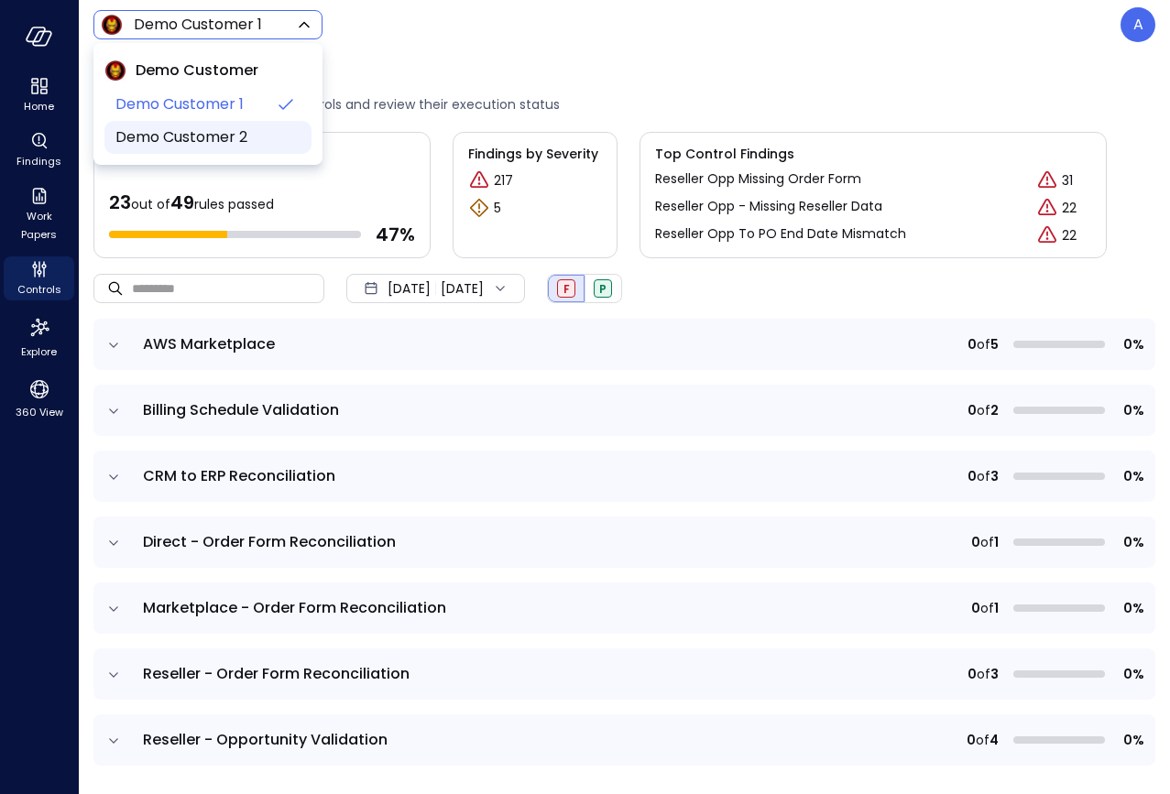
click at [212, 138] on span "Demo Customer 2" at bounding box center [205, 137] width 181 height 22
type input "*****"
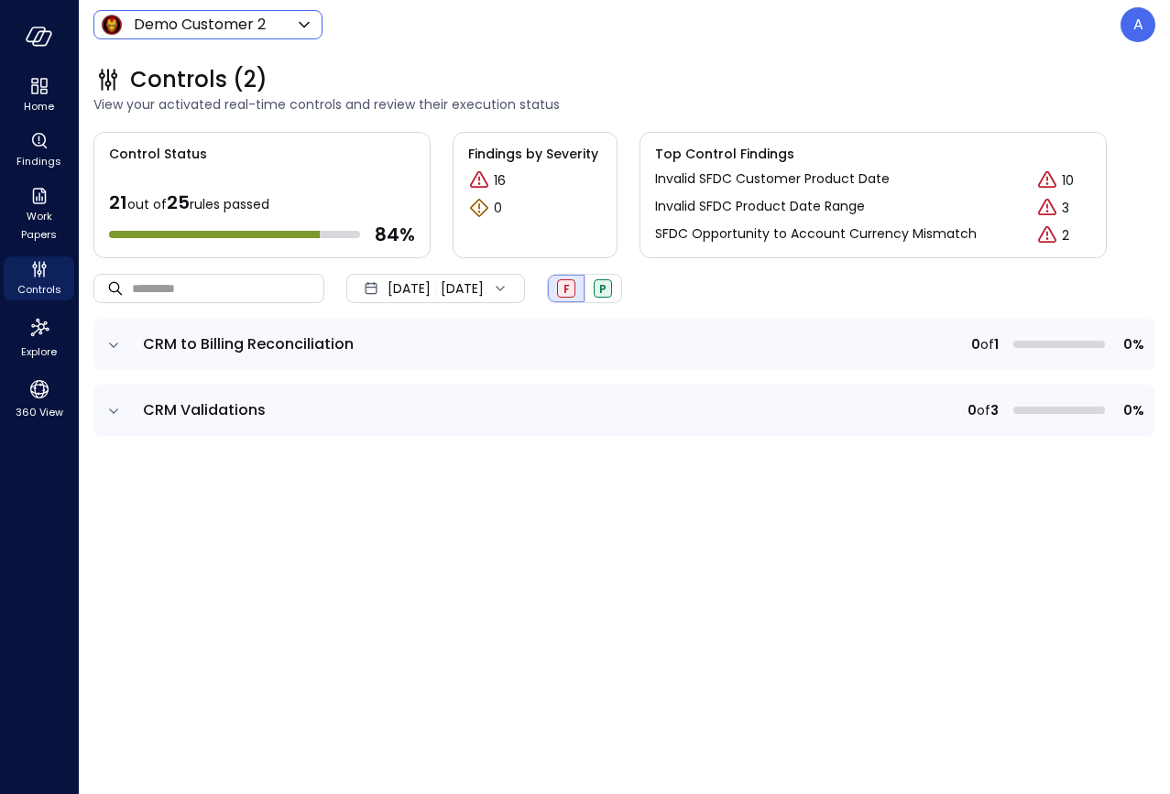
click at [115, 347] on icon "expand row" at bounding box center [113, 345] width 18 height 18
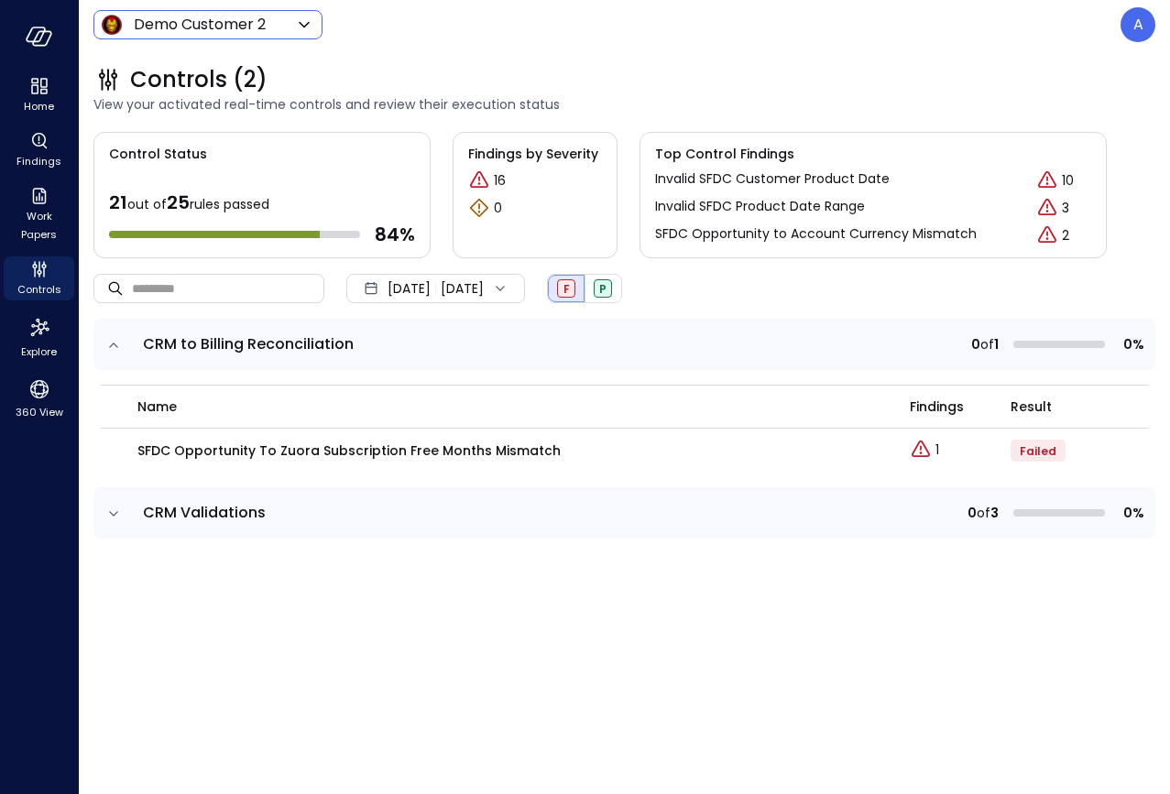
click at [112, 515] on icon "expand row" at bounding box center [113, 514] width 18 height 18
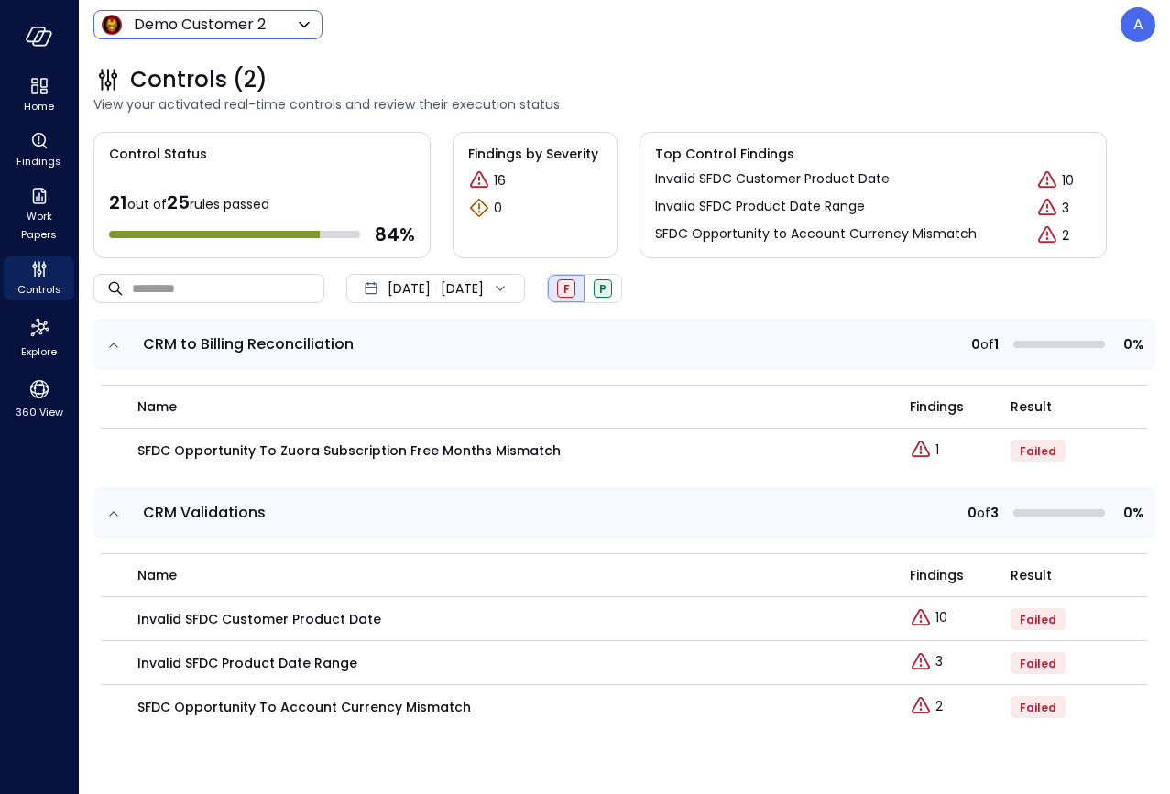
drag, startPoint x: 111, startPoint y: 521, endPoint x: 111, endPoint y: 501, distance: 20.2
click at [111, 521] on icon "expand row" at bounding box center [113, 514] width 18 height 18
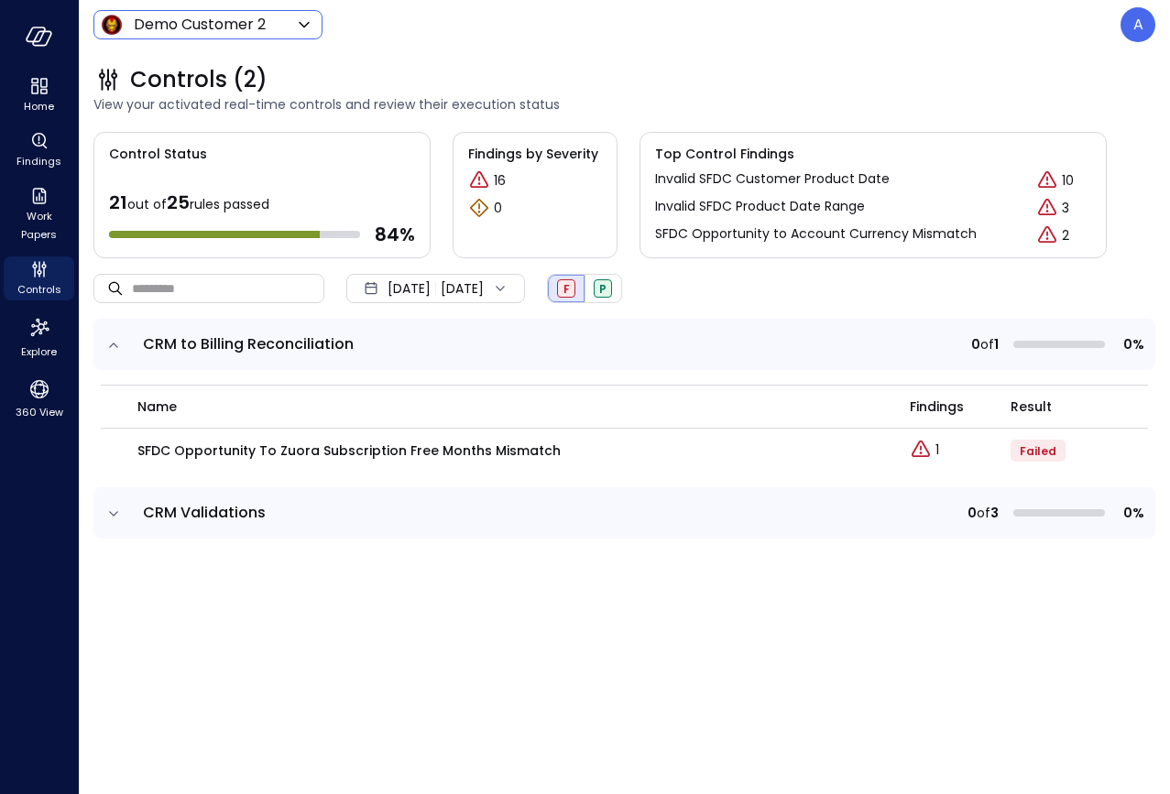
click at [109, 348] on icon "expand row" at bounding box center [113, 345] width 18 height 18
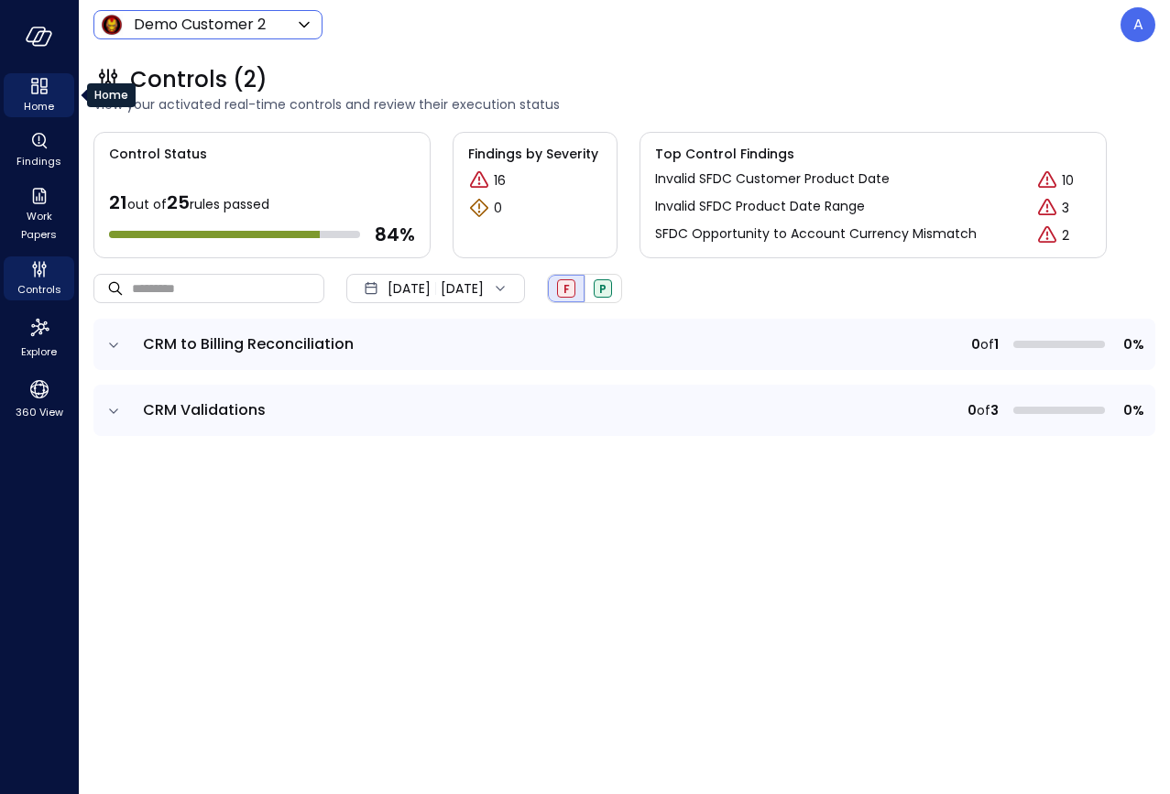
click at [41, 94] on icon "Home" at bounding box center [39, 86] width 22 height 22
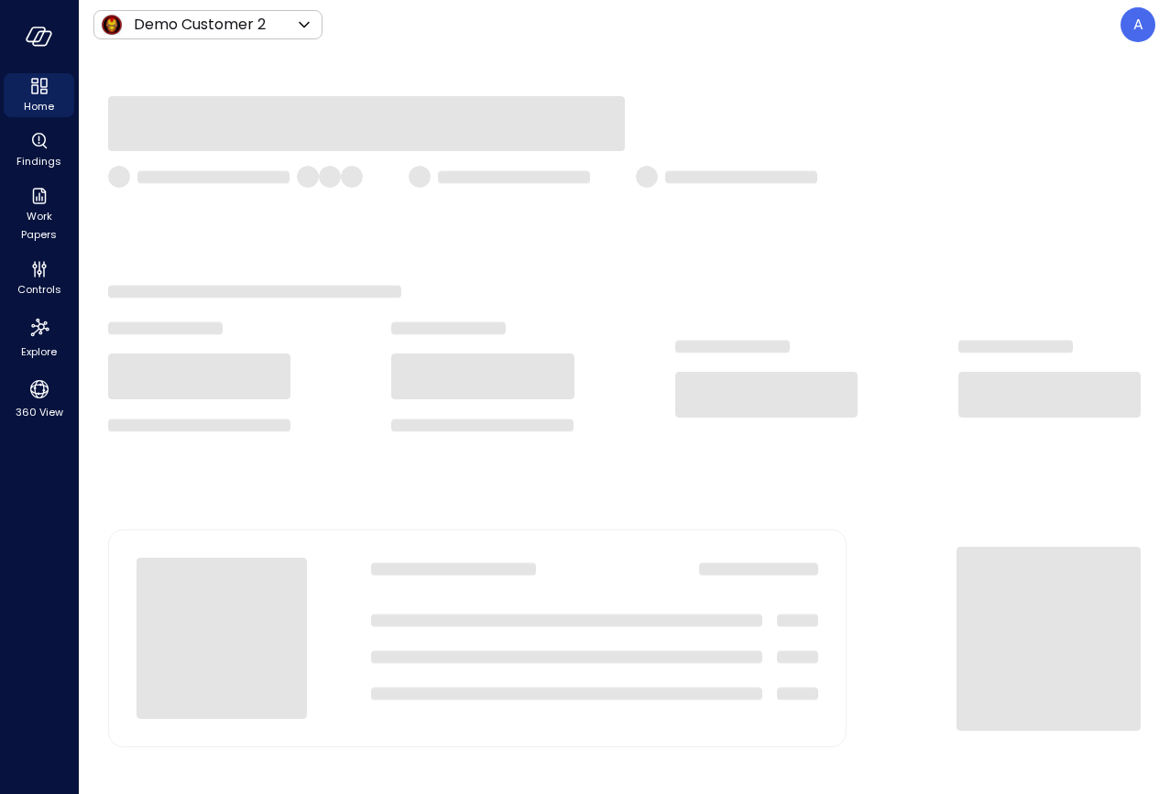
click at [958, 172] on div at bounding box center [624, 177] width 1032 height 22
click at [47, 46] on icon "button" at bounding box center [39, 37] width 27 height 20
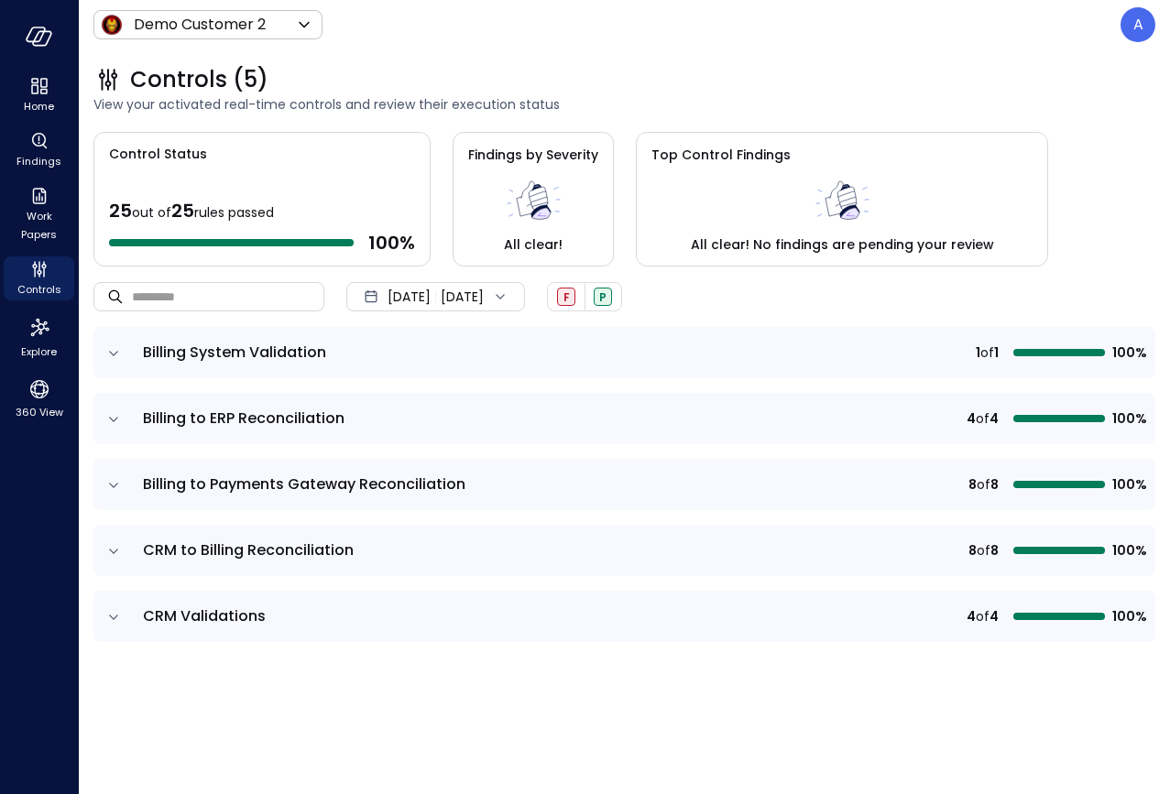
click at [997, 72] on div "Controls (5)" at bounding box center [624, 79] width 1062 height 29
